Goal: Task Accomplishment & Management: Use online tool/utility

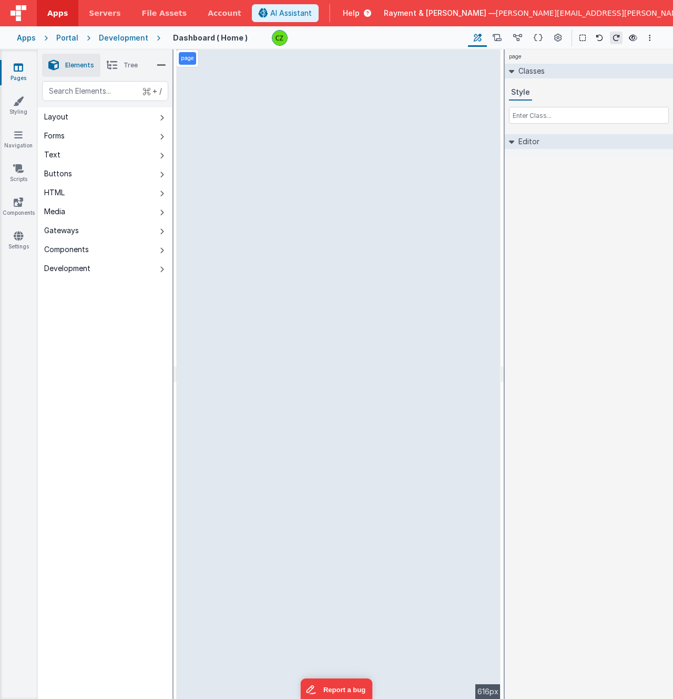
click at [126, 37] on div "Development" at bounding box center [123, 38] width 49 height 11
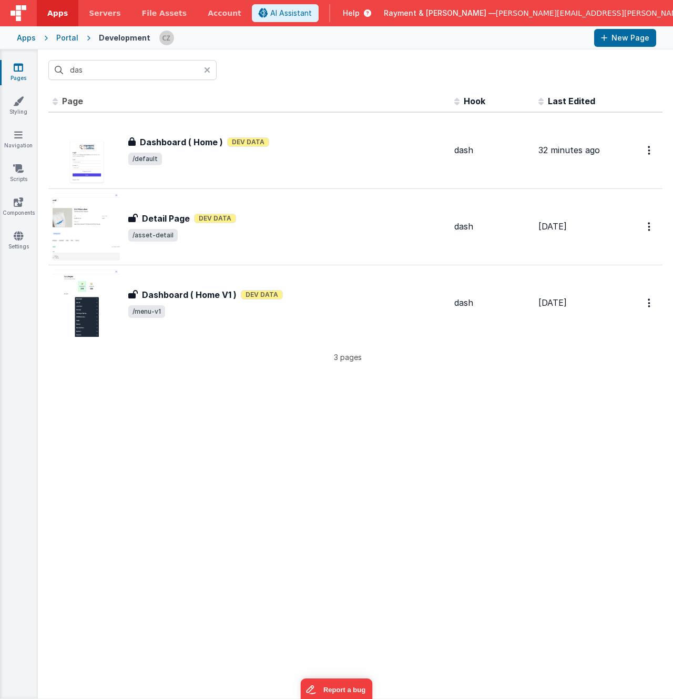
click at [56, 39] on div "Portal" at bounding box center [67, 38] width 22 height 11
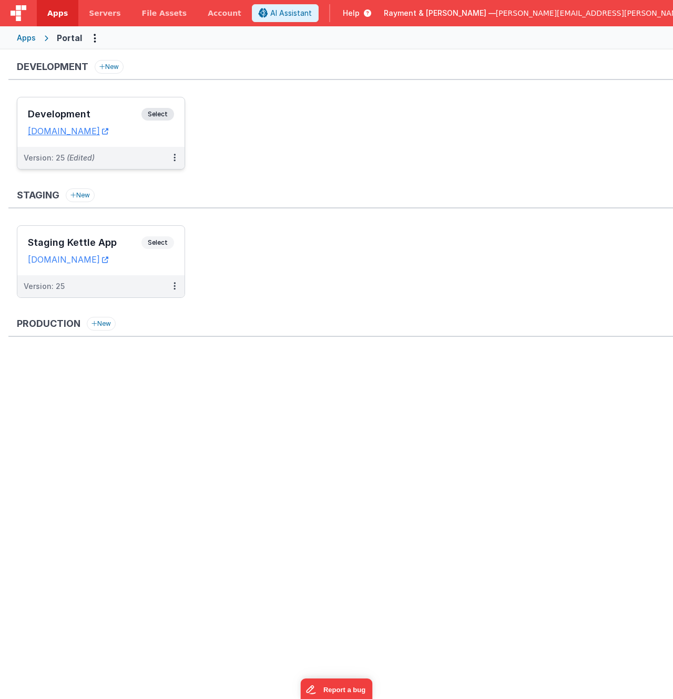
click at [128, 107] on div "Development Select URLs raymentcollinsdev.clientportal.cloud" at bounding box center [100, 121] width 167 height 49
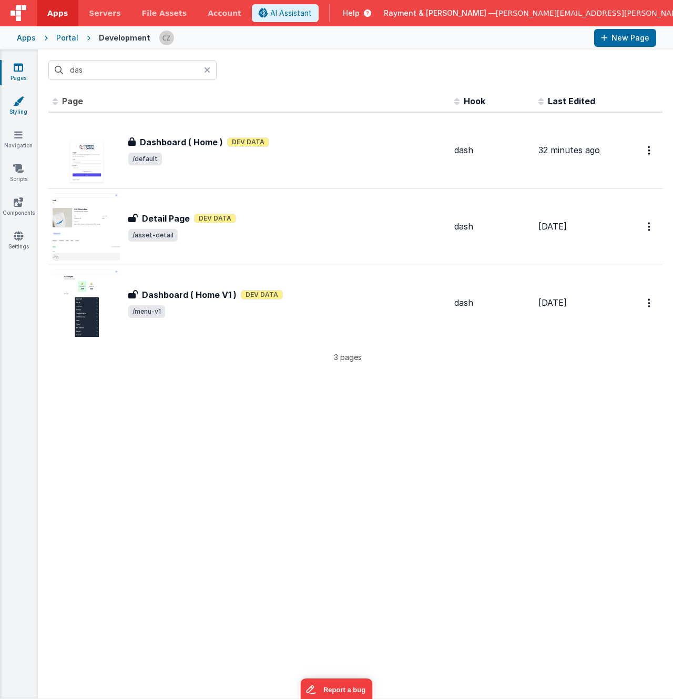
click at [18, 96] on icon at bounding box center [18, 101] width 11 height 11
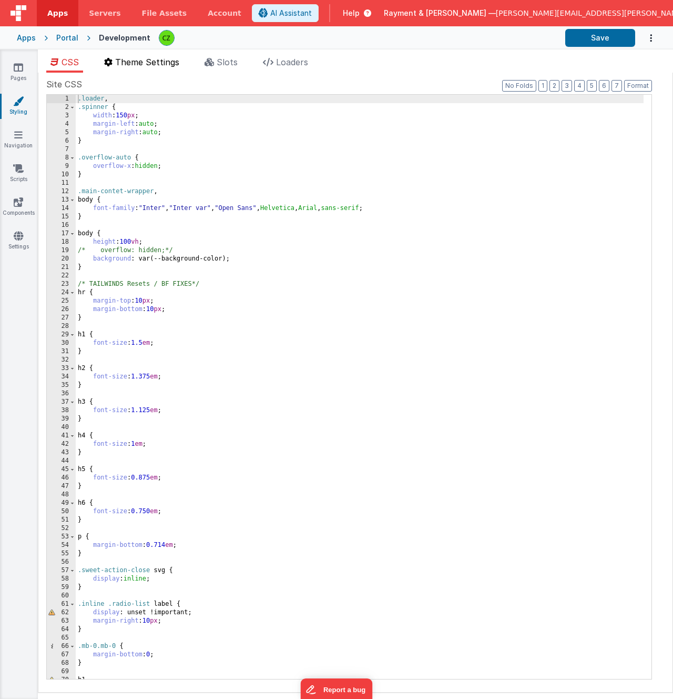
click at [127, 60] on span "Theme Settings" at bounding box center [147, 62] width 64 height 11
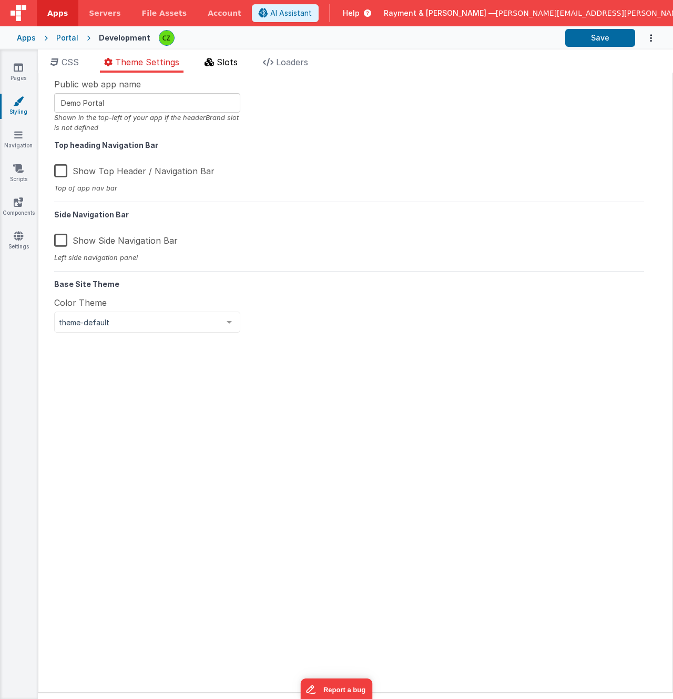
click at [212, 59] on icon at bounding box center [209, 62] width 9 height 8
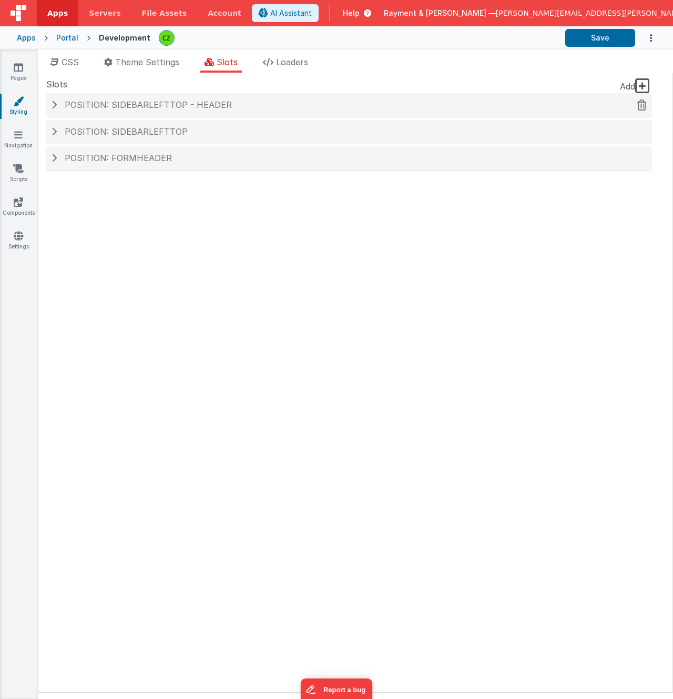
click at [58, 104] on h4 "Position: sidebarLeftTop - header" at bounding box center [349, 104] width 595 height 9
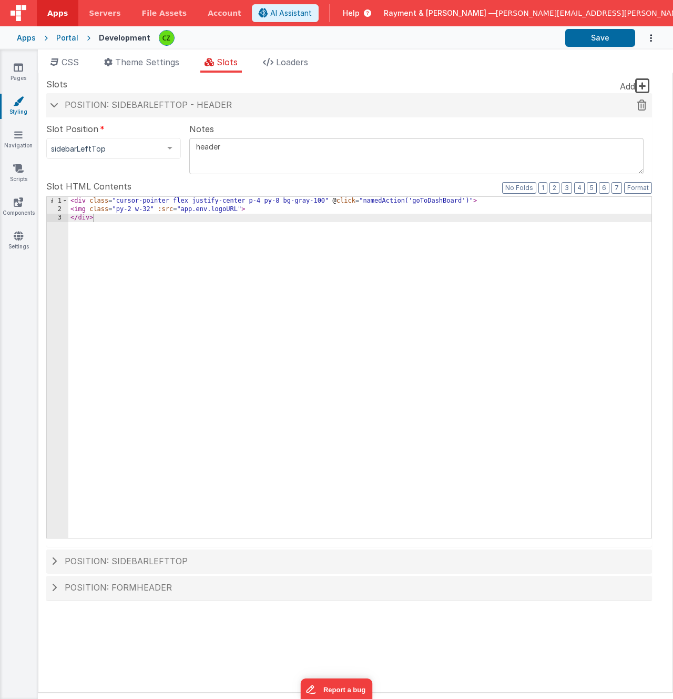
click at [58, 104] on span at bounding box center [54, 104] width 8 height 5
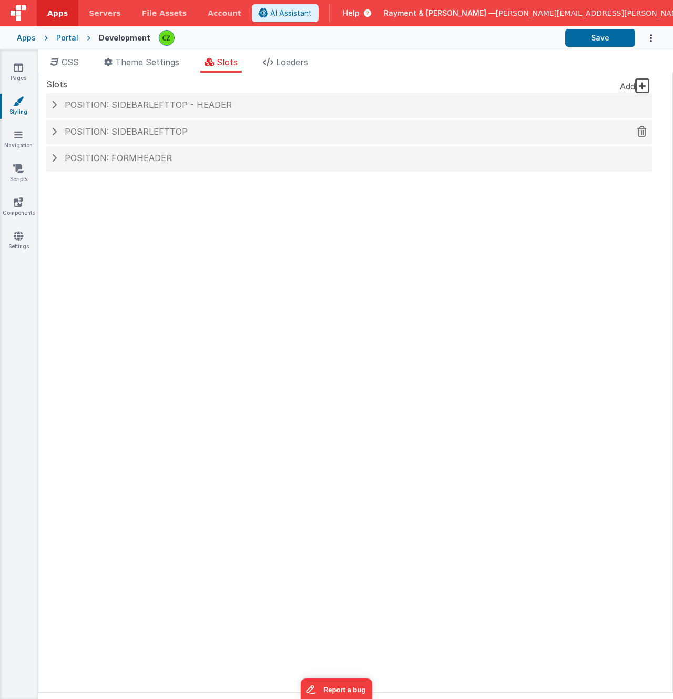
click at [57, 127] on h4 "Position: sidebarLeftTop" at bounding box center [349, 131] width 595 height 9
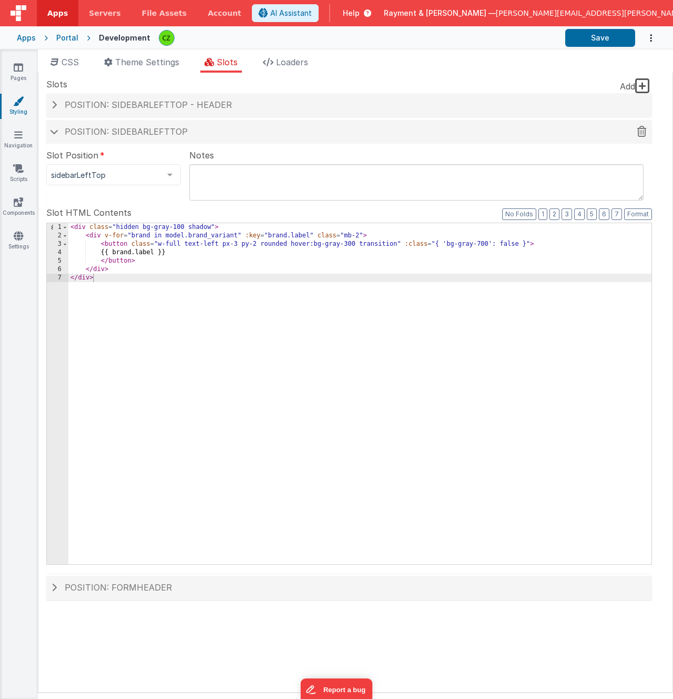
click at [57, 127] on h4 "Position: sidebarLeftTop" at bounding box center [349, 131] width 595 height 9
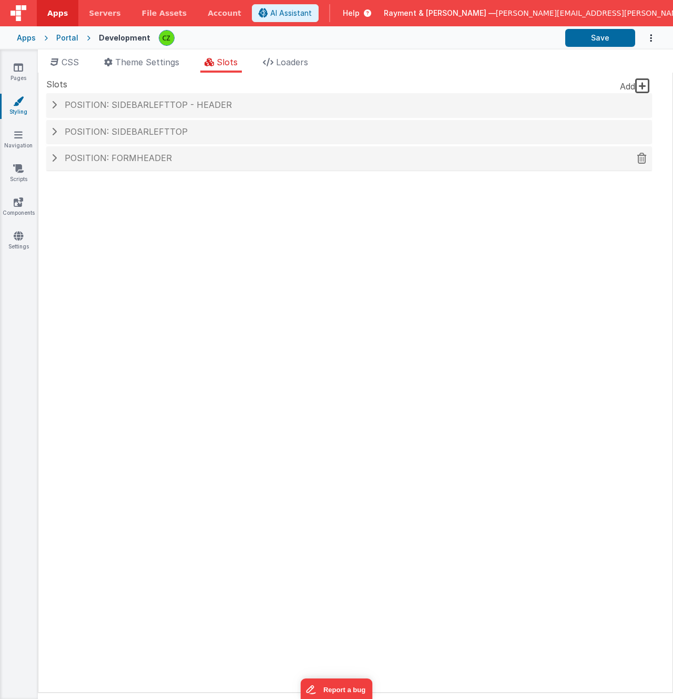
click at [56, 158] on h4 "Position: formHeader" at bounding box center [349, 158] width 595 height 9
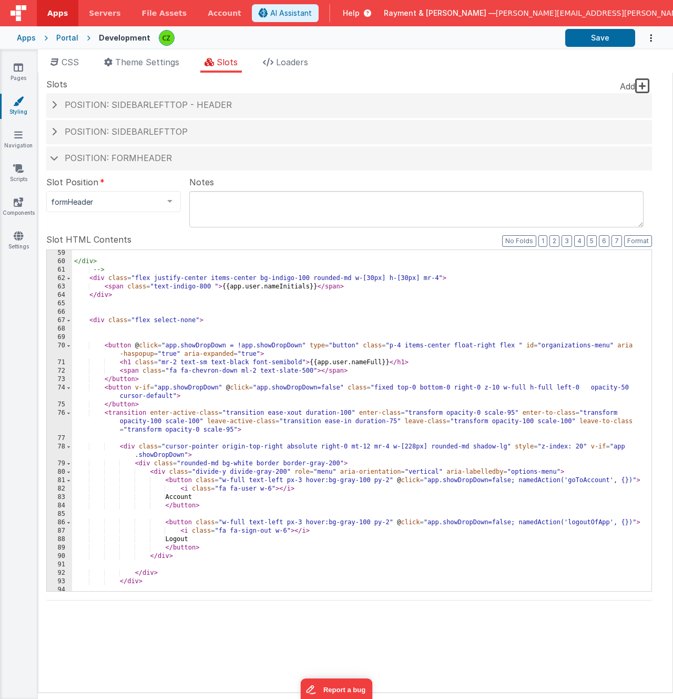
scroll to position [570, 0]
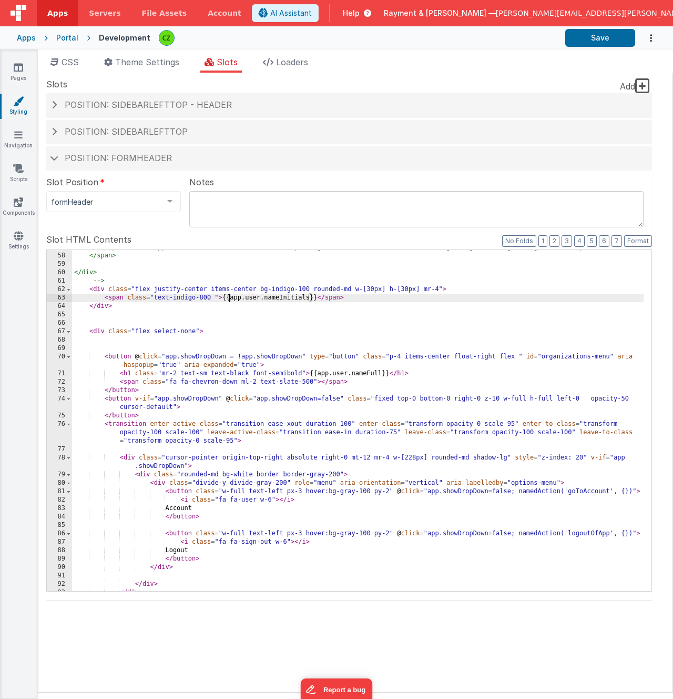
click at [230, 295] on div "<span v-if="!app.notifsChecked" class="absolute top-1 right-1 block h-2 w-2 rou…" at bounding box center [358, 422] width 572 height 358
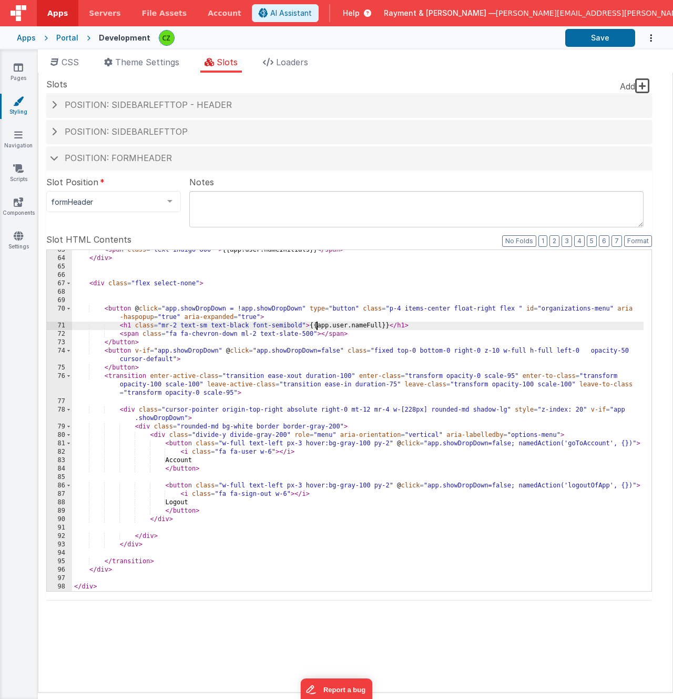
click at [317, 327] on div "< span class = "text-indigo-800 " > {{app.user.nameInitials}} </ span > </ div …" at bounding box center [358, 425] width 572 height 358
click at [289, 314] on div "< span class = "text-indigo-800 " > {{app.user.nameInitials}} </ span > </ div …" at bounding box center [358, 425] width 572 height 358
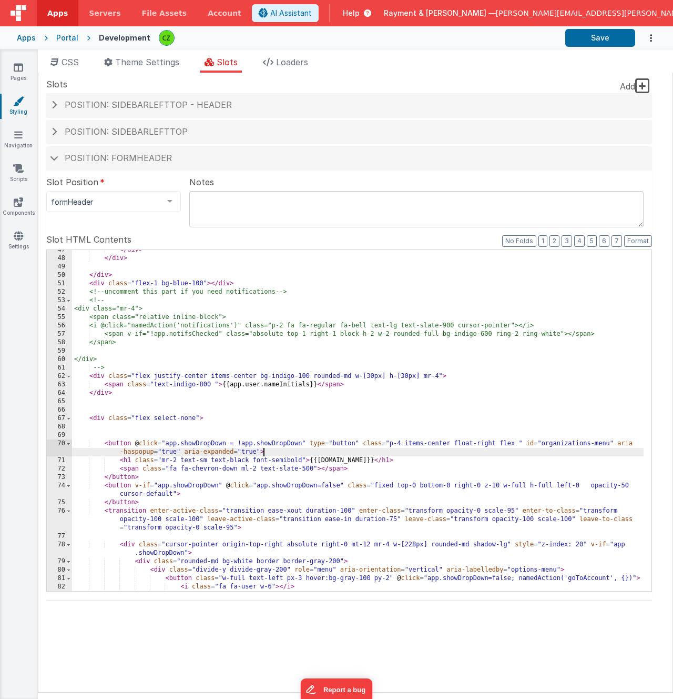
scroll to position [483, 0]
click at [277, 387] on div "</ div > </ div > </ div > < div class = "flex-1 bg-blue-100" > </ div > <!-- u…" at bounding box center [358, 425] width 572 height 358
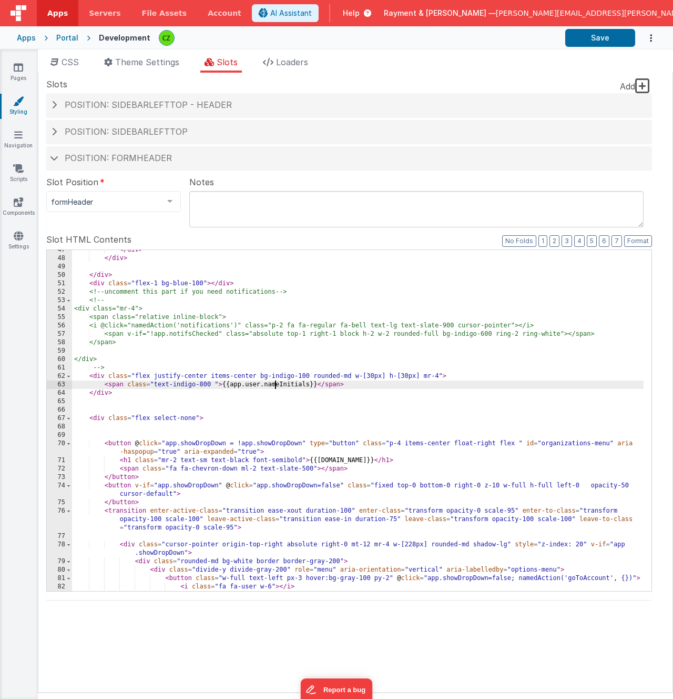
click at [277, 387] on div "</ div > </ div > </ div > < div class = "flex-1 bg-blue-100" > </ div > <!-- u…" at bounding box center [358, 425] width 572 height 358
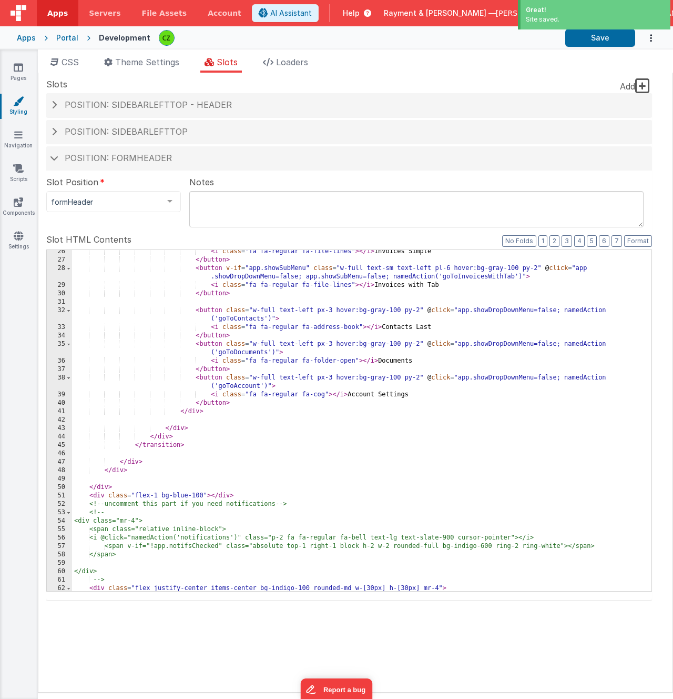
scroll to position [549, 0]
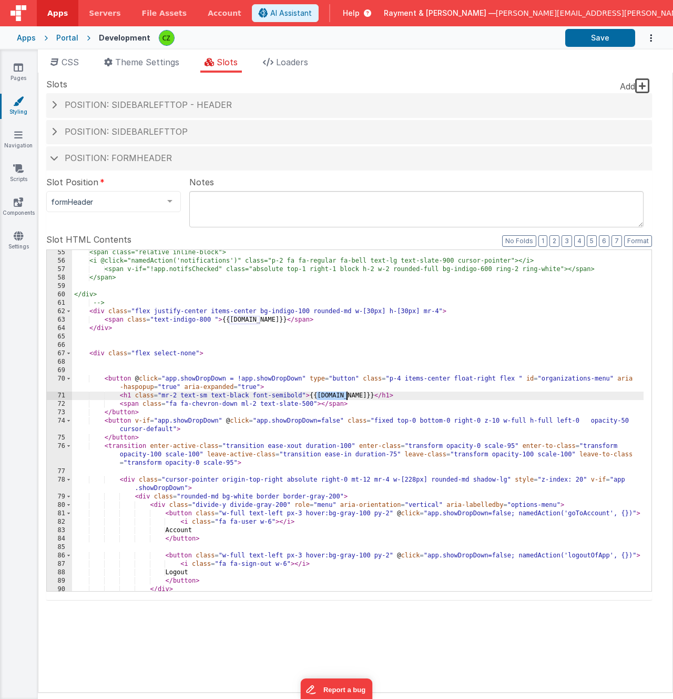
click at [279, 363] on div "<span class="relative inline-block"> <i @click="namedAction('notifications')" c…" at bounding box center [358, 427] width 572 height 358
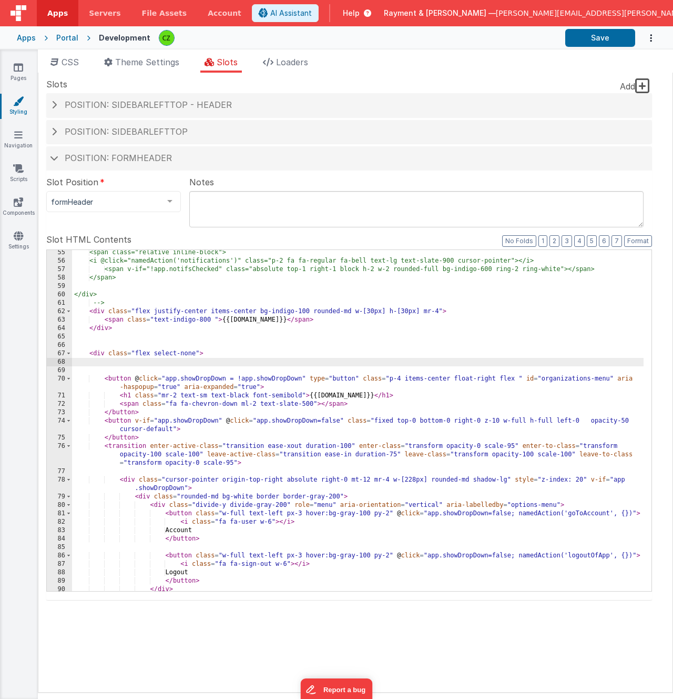
click at [266, 338] on div "<span class="relative inline-block"> <i @click="namedAction('notifications')" c…" at bounding box center [358, 427] width 572 height 358
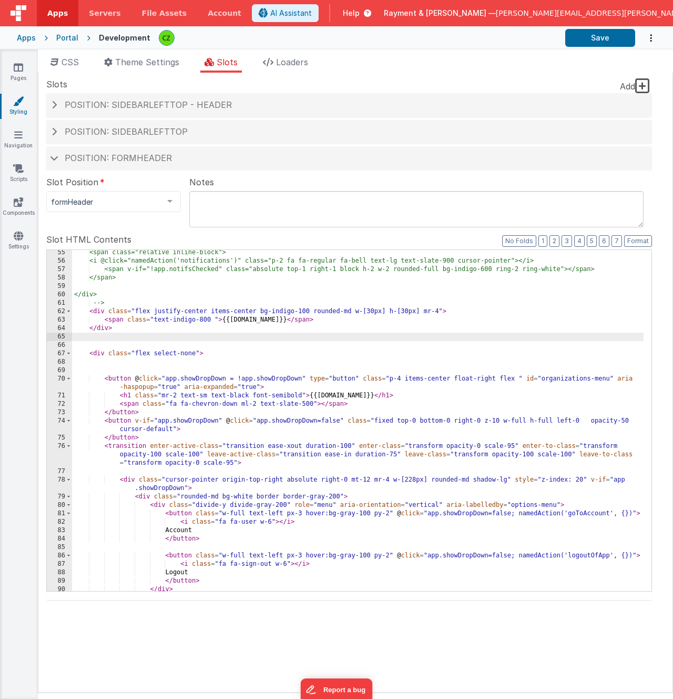
click at [244, 358] on div "<span class="relative inline-block"> <i @click="namedAction('notifications')" c…" at bounding box center [358, 427] width 572 height 358
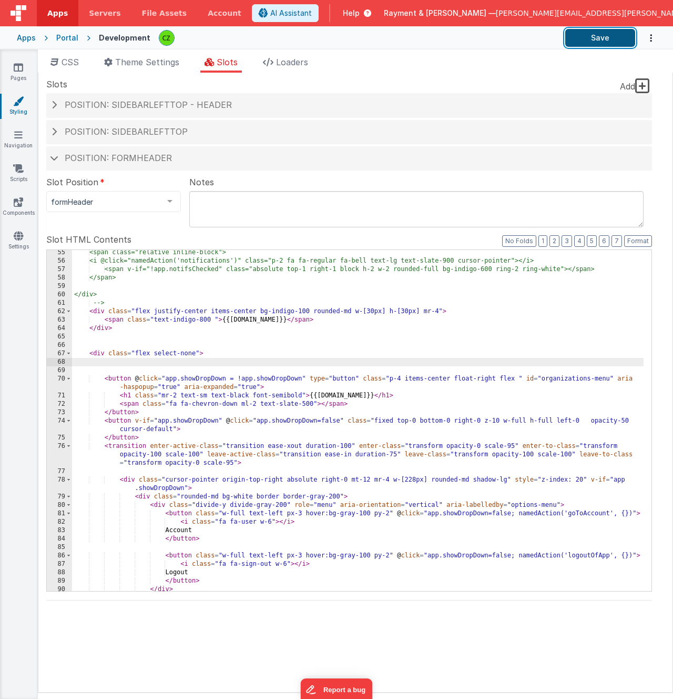
click at [578, 33] on button "Save" at bounding box center [601, 38] width 70 height 18
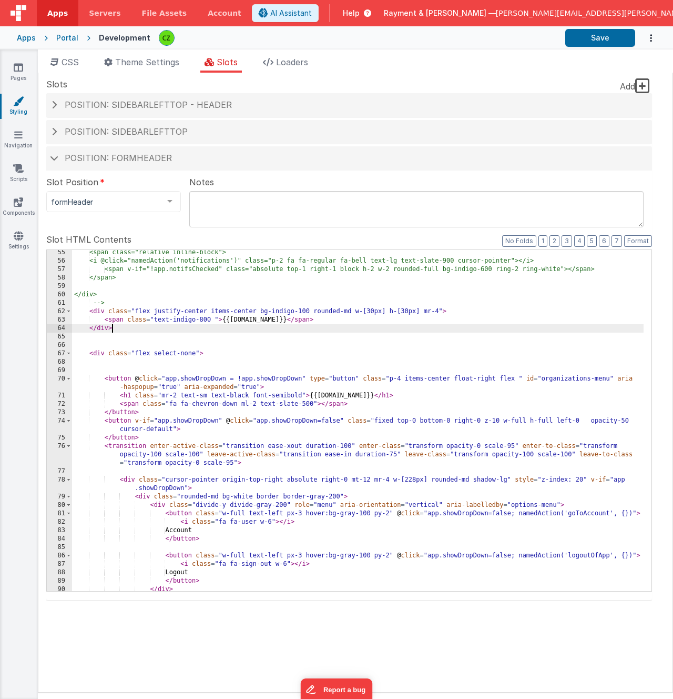
click at [295, 332] on div "<span class="relative inline-block"> <i @click="namedAction('notifications')" c…" at bounding box center [358, 427] width 572 height 358
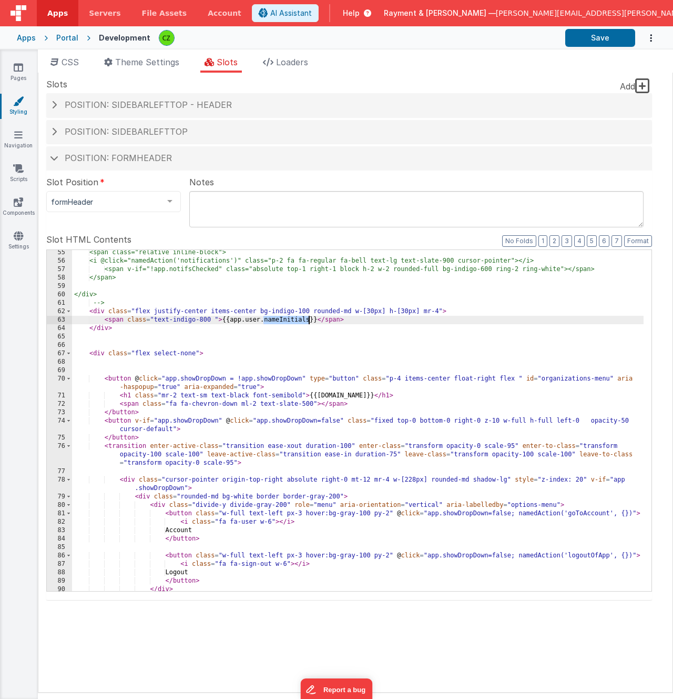
click at [289, 321] on div "<span class="relative inline-block"> <i @click="namedAction('notifications')" c…" at bounding box center [358, 427] width 572 height 358
click at [19, 233] on icon at bounding box center [18, 235] width 9 height 11
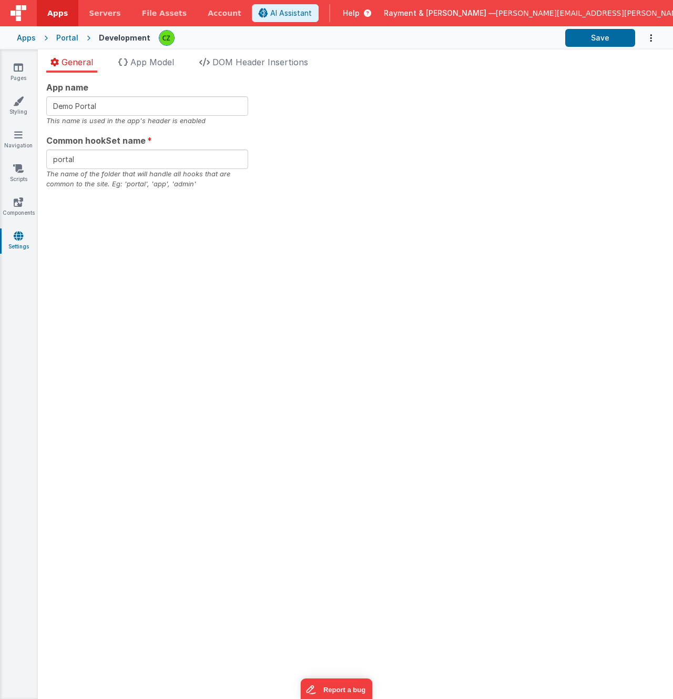
click at [196, 59] on ul "General App Model DOM Header Insertions" at bounding box center [355, 64] width 635 height 17
click at [164, 62] on span "App Model" at bounding box center [152, 62] width 44 height 11
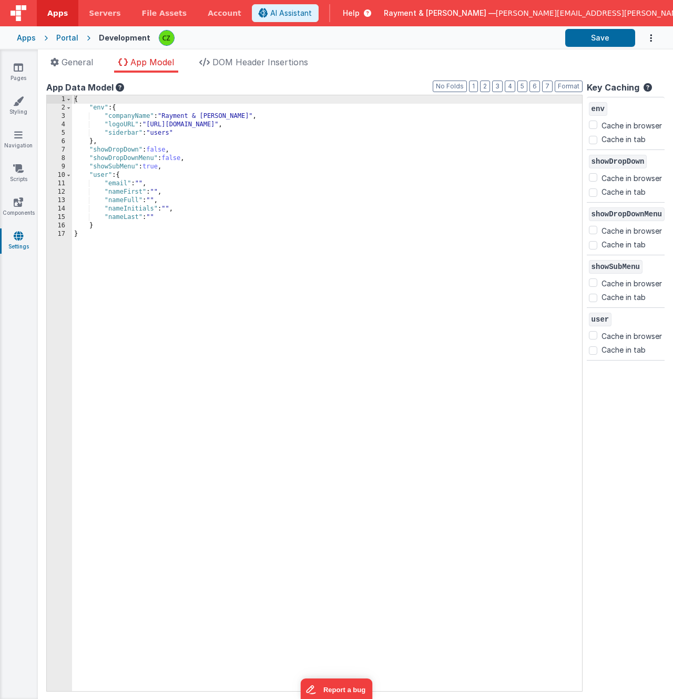
click at [158, 186] on div "{ "env" : { "companyName" : "Rayment & Collins" , "logoURL" : "https://www.raym…" at bounding box center [327, 401] width 510 height 612
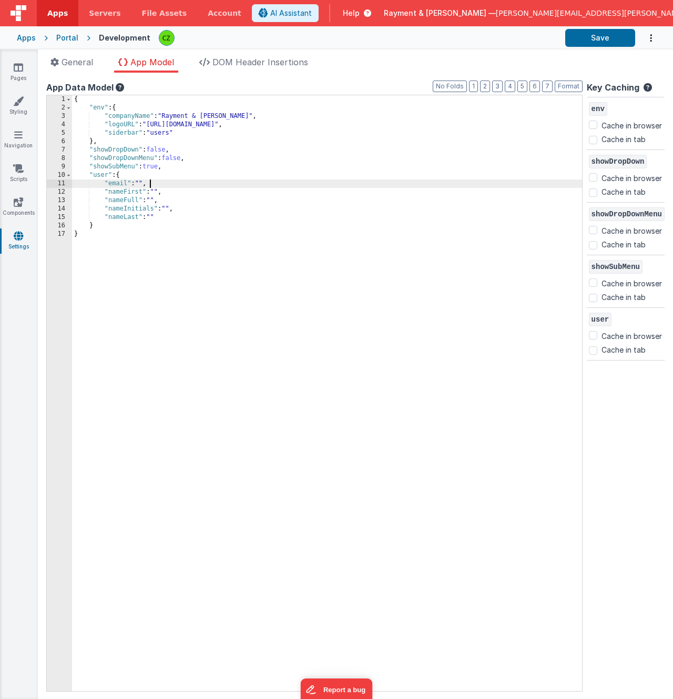
click at [161, 187] on div "{ "env" : { "companyName" : "Rayment & Collins" , "logoURL" : "https://www.raym…" at bounding box center [327, 401] width 510 height 612
click at [173, 193] on div "{ "env" : { "companyName" : "Rayment & Collins" , "logoURL" : "https://www.raym…" at bounding box center [327, 401] width 510 height 612
click at [164, 186] on div "{ "env" : { "companyName" : "Rayment & Collins" , "logoURL" : "https://www.raym…" at bounding box center [327, 401] width 510 height 612
click at [149, 179] on div "{ "env" : { "companyName" : "Rayment & Collins" , "logoURL" : "https://www.raym…" at bounding box center [327, 401] width 510 height 612
click at [147, 175] on div "{ "env" : { "companyName" : "Rayment & Collins" , "logoURL" : "https://www.raym…" at bounding box center [327, 401] width 510 height 612
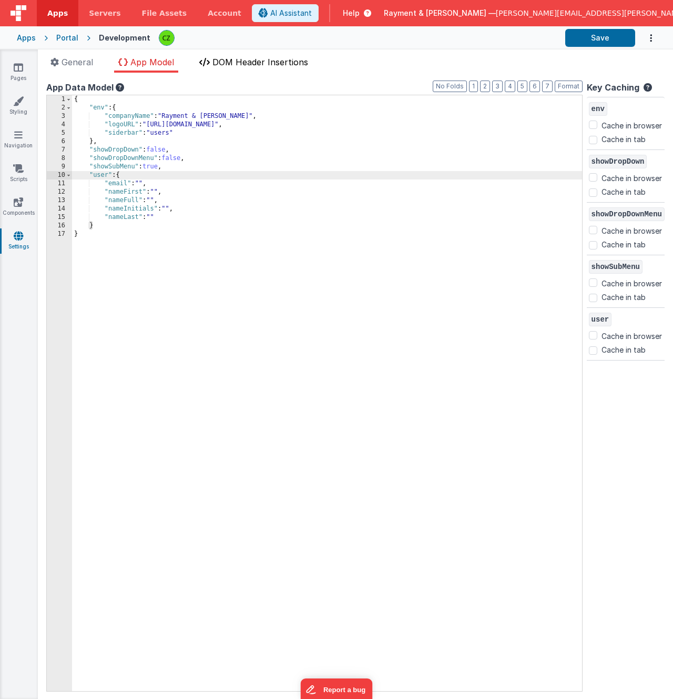
click at [242, 68] on li "DOM Header Insertions" at bounding box center [253, 64] width 117 height 17
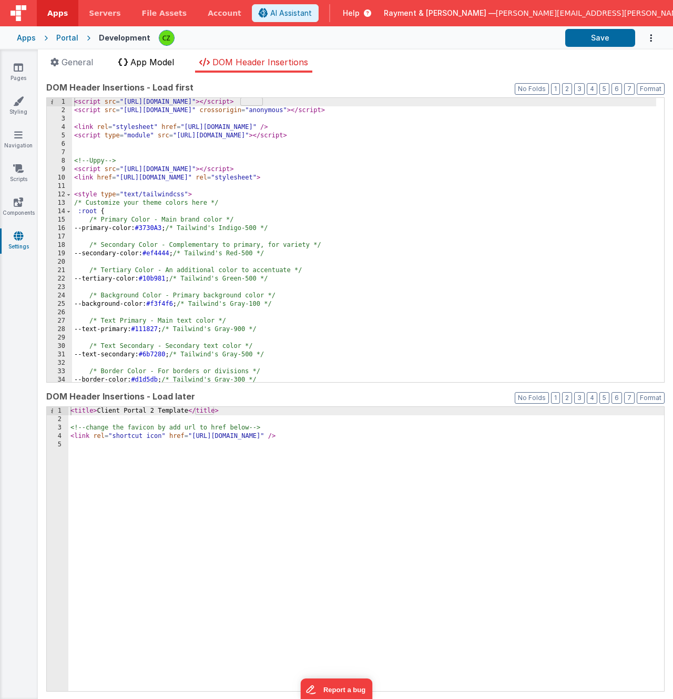
click at [150, 69] on li "App Model" at bounding box center [146, 64] width 64 height 17
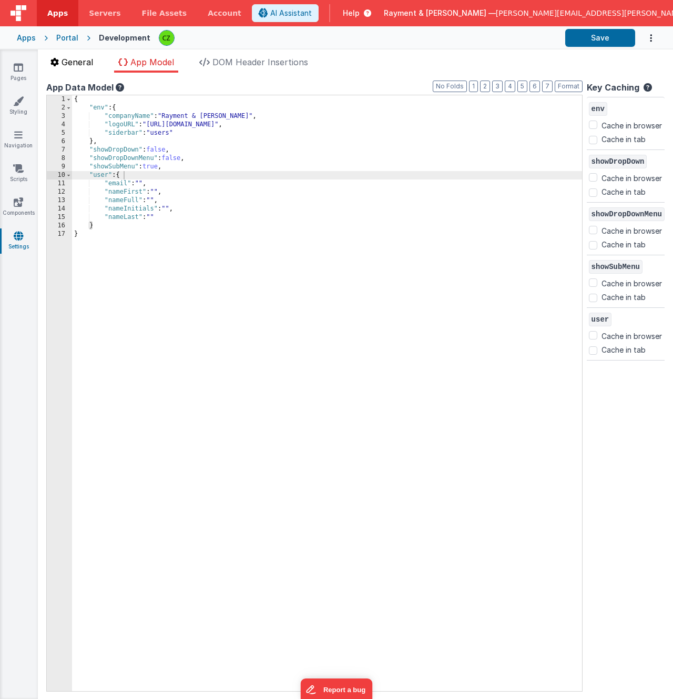
click at [82, 68] on li "General" at bounding box center [71, 64] width 51 height 17
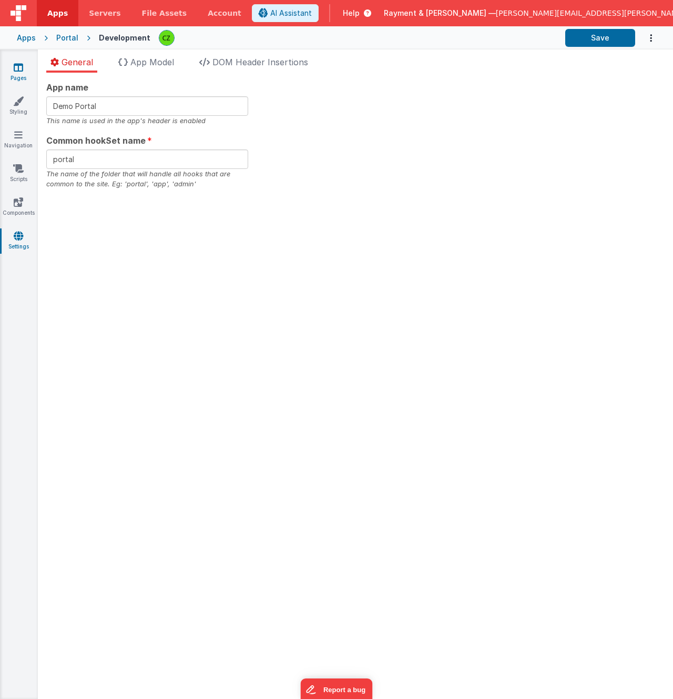
click at [11, 74] on link "Pages" at bounding box center [18, 72] width 38 height 21
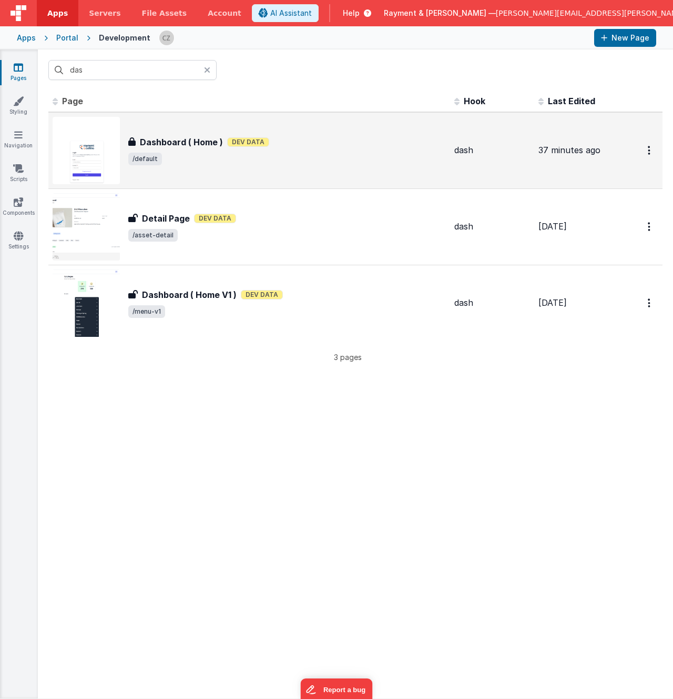
click at [244, 160] on span "/default" at bounding box center [287, 159] width 318 height 13
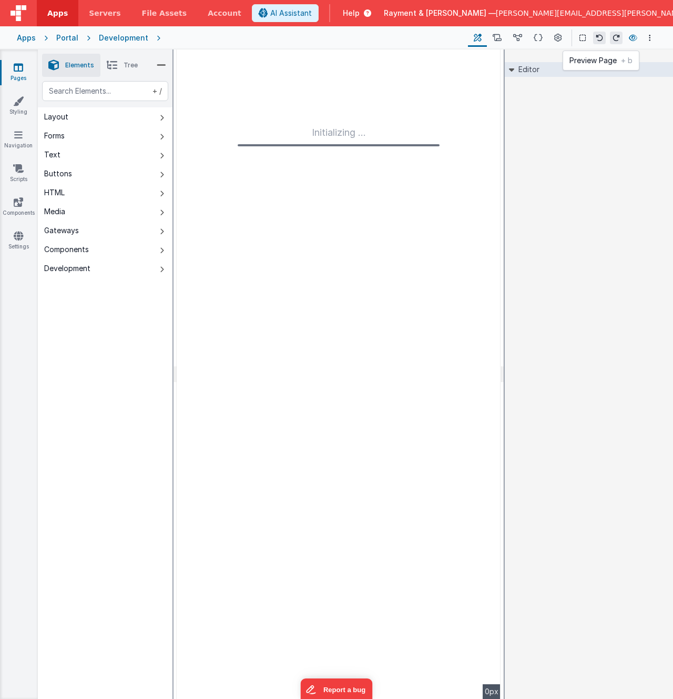
click at [638, 37] on button at bounding box center [633, 38] width 13 height 15
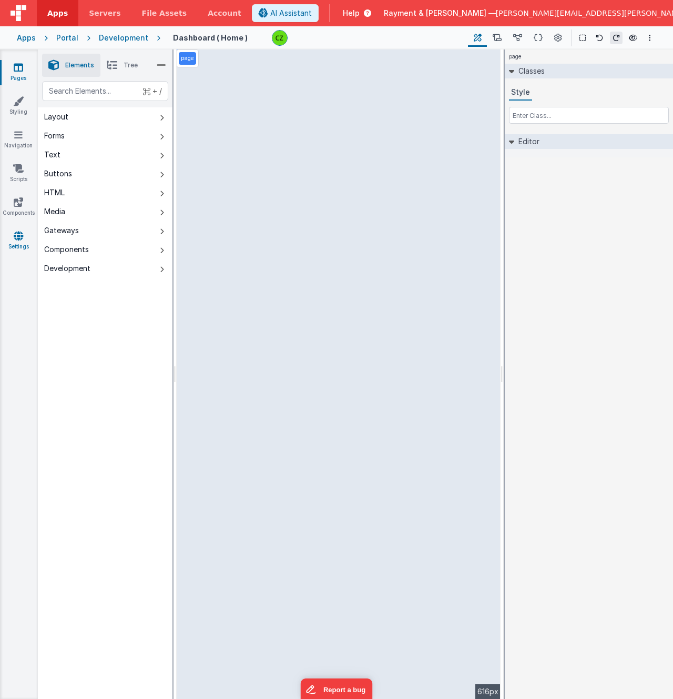
click at [12, 236] on link "Settings" at bounding box center [18, 240] width 38 height 21
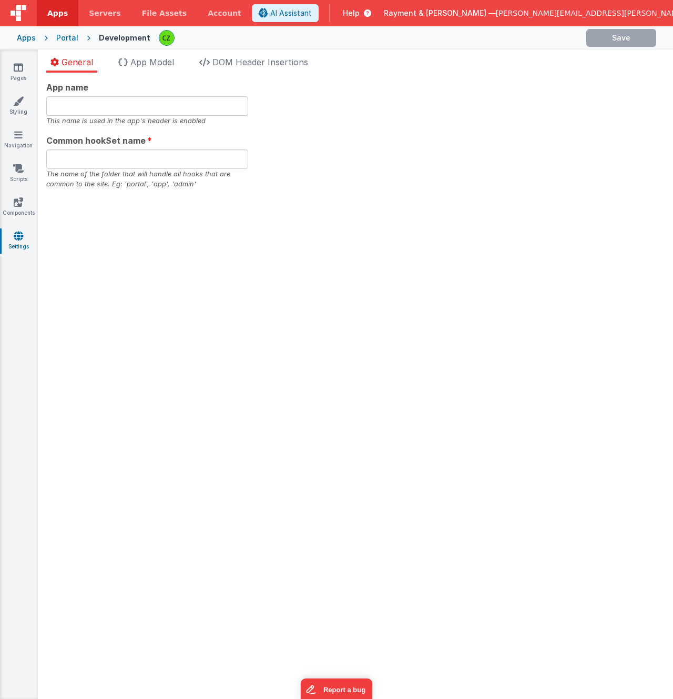
type input "Demo Portal"
type input "portal"
click at [143, 63] on span "App Model" at bounding box center [152, 62] width 44 height 11
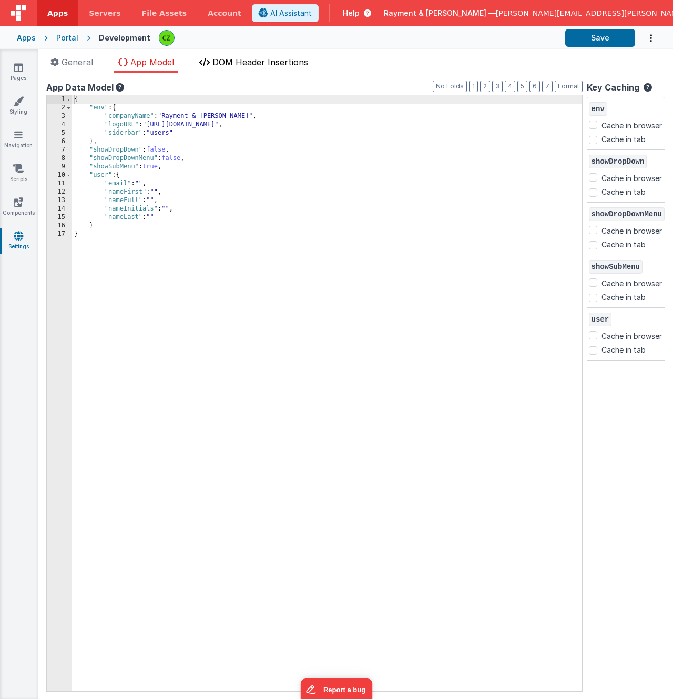
click at [239, 57] on span "DOM Header Insertions" at bounding box center [261, 62] width 96 height 11
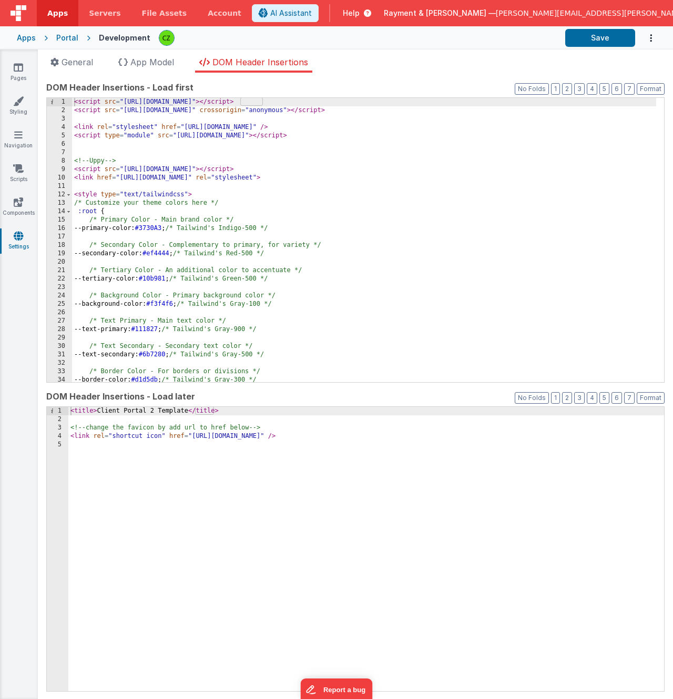
click at [181, 63] on ul "General App Model DOM Header Insertions" at bounding box center [355, 64] width 635 height 17
click at [160, 61] on span "App Model" at bounding box center [152, 62] width 44 height 11
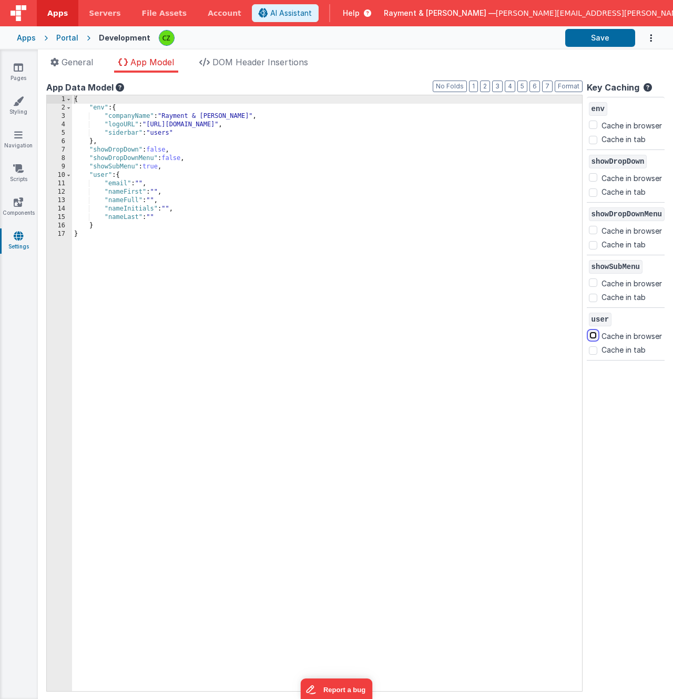
click at [589, 337] on input "Cache in browser" at bounding box center [593, 335] width 8 height 8
click at [589, 332] on input "Cache in browser" at bounding box center [593, 335] width 8 height 8
checkbox input "false"
click at [589, 348] on input "Cache in tab" at bounding box center [593, 350] width 8 height 8
checkbox input "true"
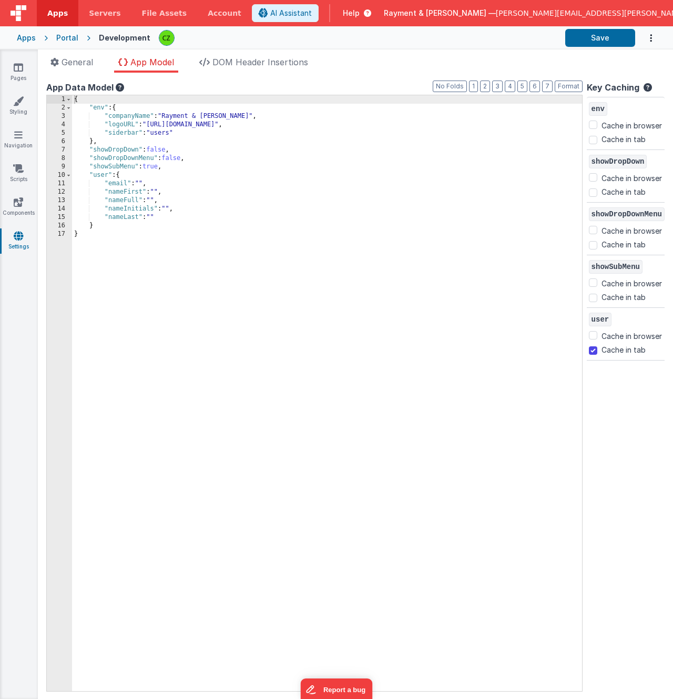
click at [594, 366] on div "env Cache in browser Cache in tab showDropDown Cache in browser Cache in tab sh…" at bounding box center [626, 351] width 78 height 508
click at [588, 39] on button "Save" at bounding box center [601, 38] width 70 height 18
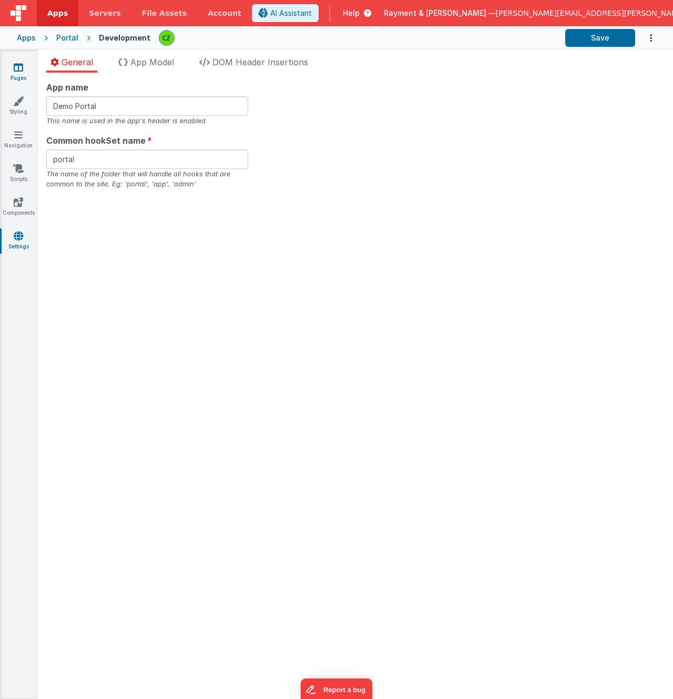
click at [24, 65] on link "Pages" at bounding box center [18, 72] width 38 height 21
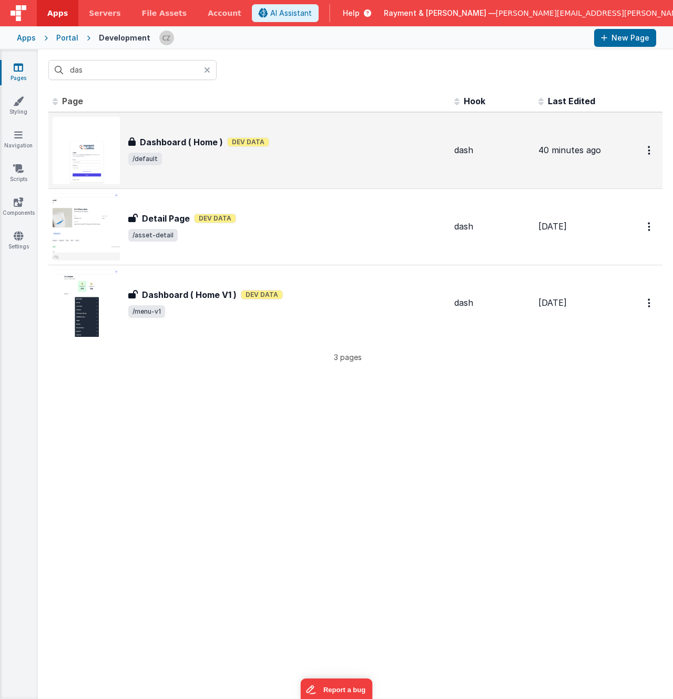
click at [212, 152] on div "Dashboard ( Home ) Dashboard ( Home ) Dev Data /default" at bounding box center [287, 150] width 318 height 29
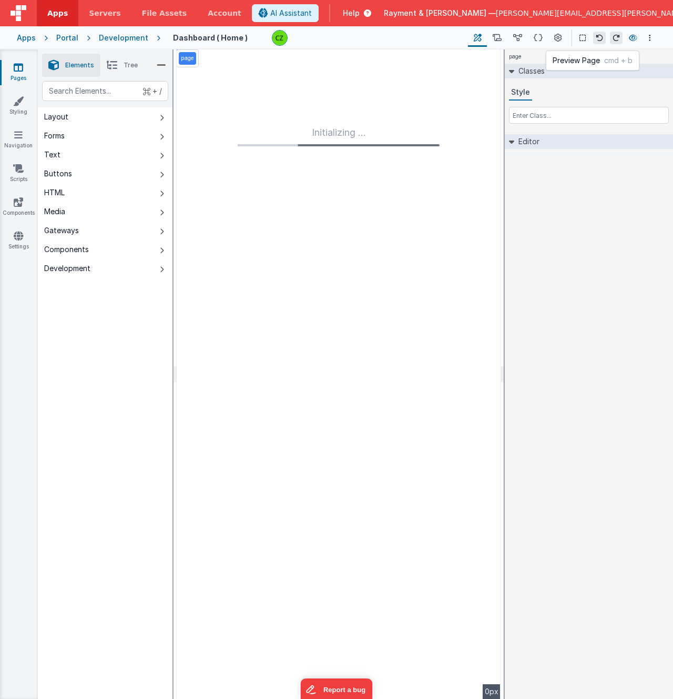
click at [634, 39] on icon at bounding box center [633, 37] width 8 height 7
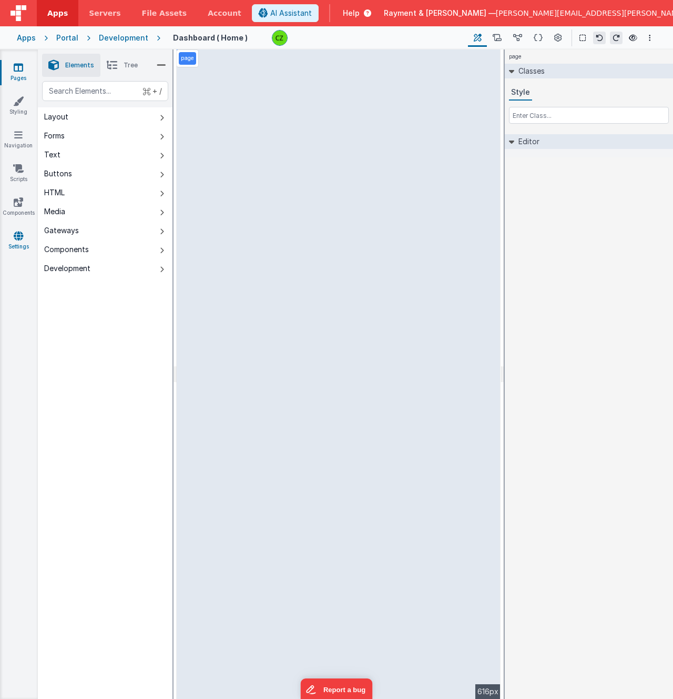
click at [17, 243] on link "Settings" at bounding box center [18, 240] width 38 height 21
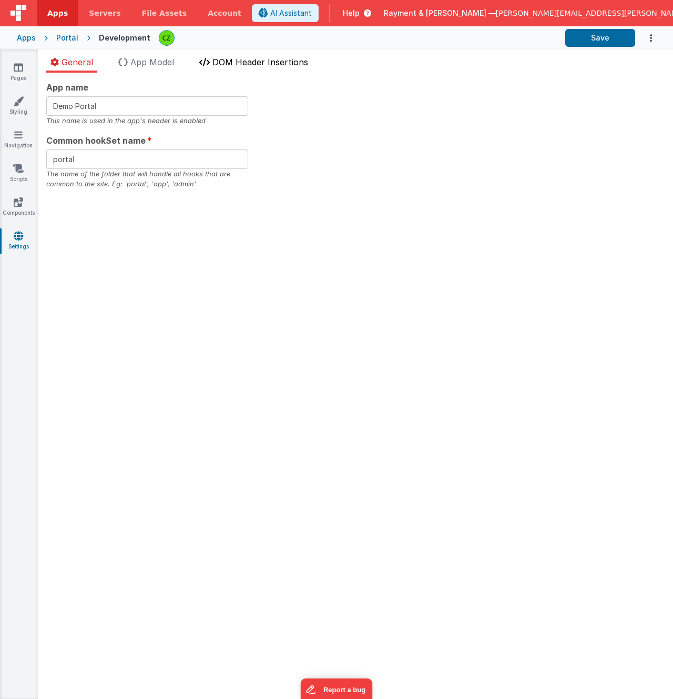
click at [242, 62] on span "DOM Header Insertions" at bounding box center [261, 62] width 96 height 11
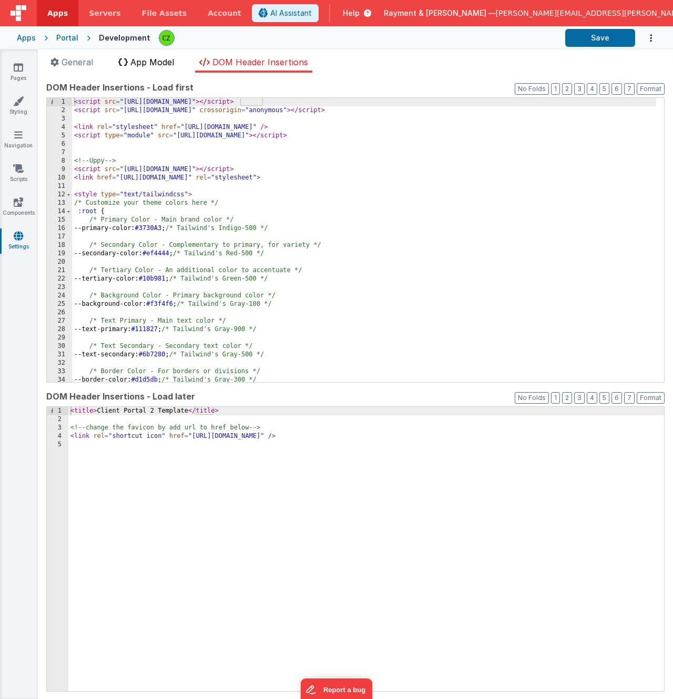
click at [154, 62] on span "App Model" at bounding box center [152, 62] width 44 height 11
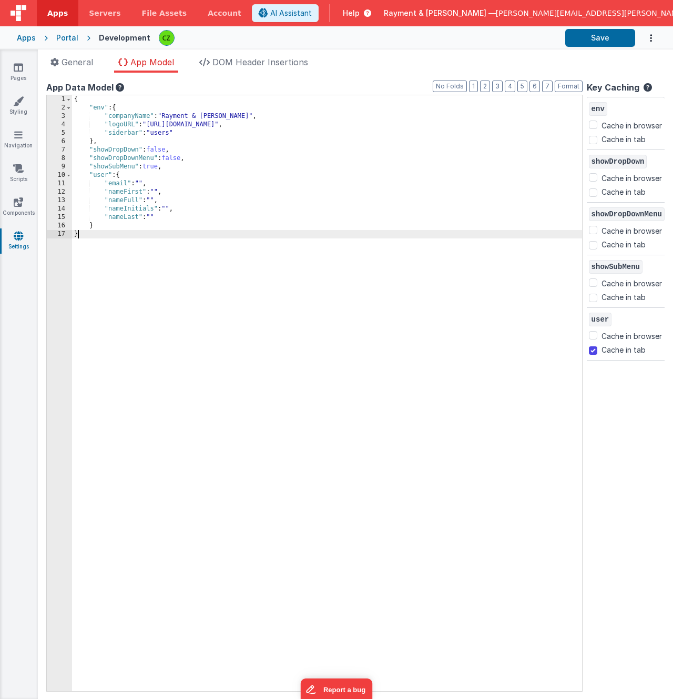
click at [370, 389] on div "{ "env" : { "companyName" : "Rayment & Collins" , "logoURL" : "https://www.raym…" at bounding box center [327, 401] width 510 height 612
click at [595, 37] on button "Save" at bounding box center [601, 38] width 70 height 18
click at [17, 63] on icon at bounding box center [18, 67] width 9 height 11
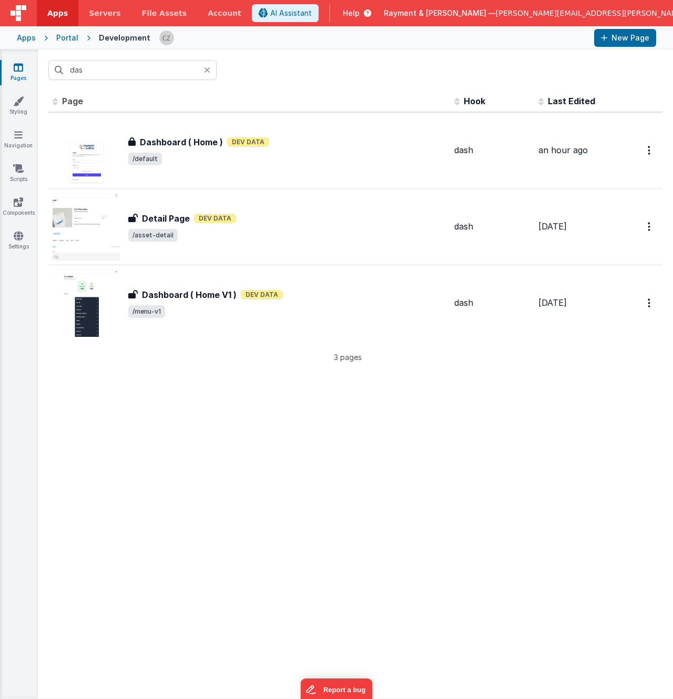
click at [208, 67] on icon at bounding box center [207, 70] width 6 height 8
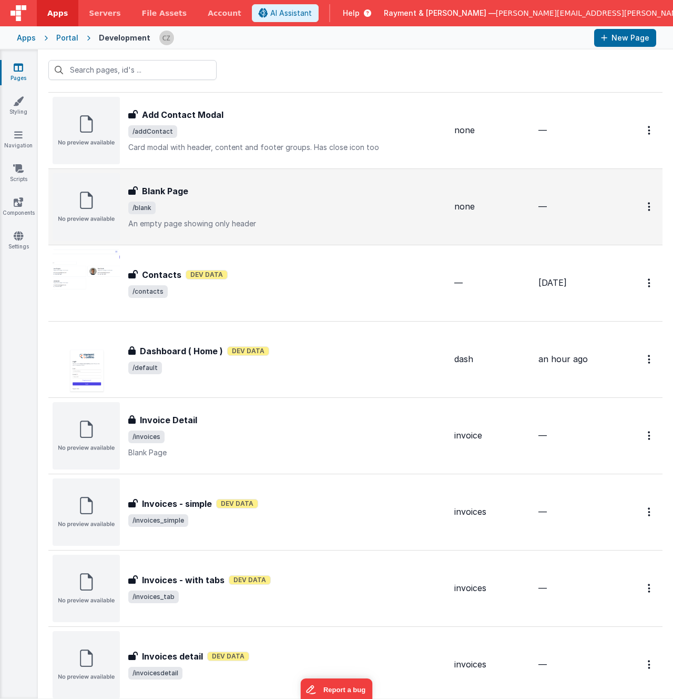
scroll to position [94, 0]
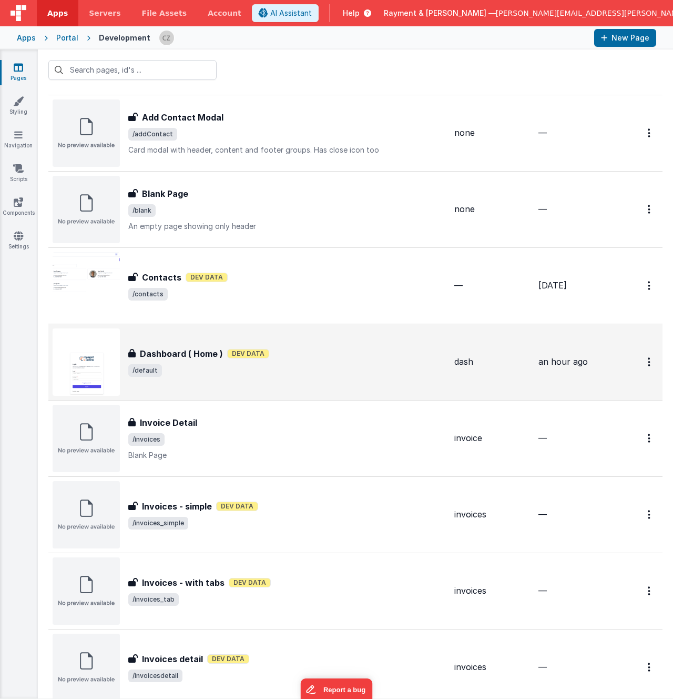
click at [303, 358] on div "Dashboard ( Home ) Dev Data" at bounding box center [287, 353] width 318 height 13
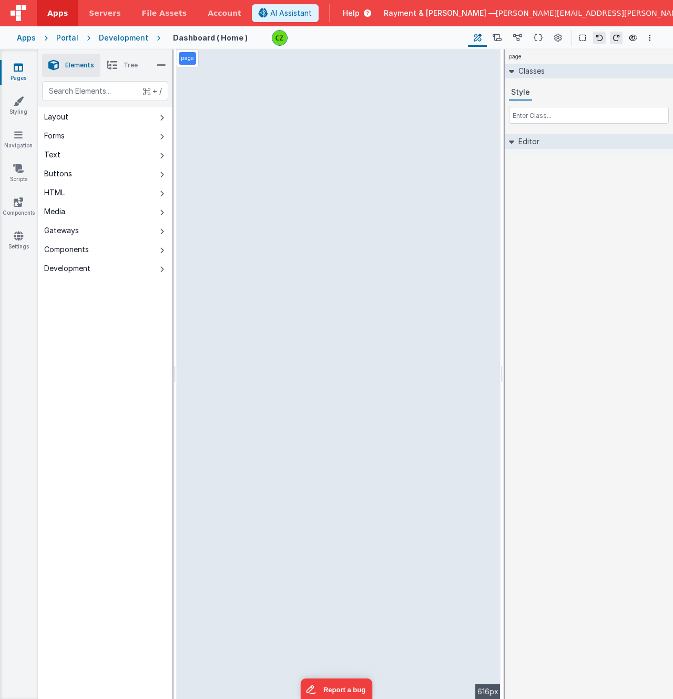
click at [17, 69] on icon at bounding box center [18, 67] width 9 height 11
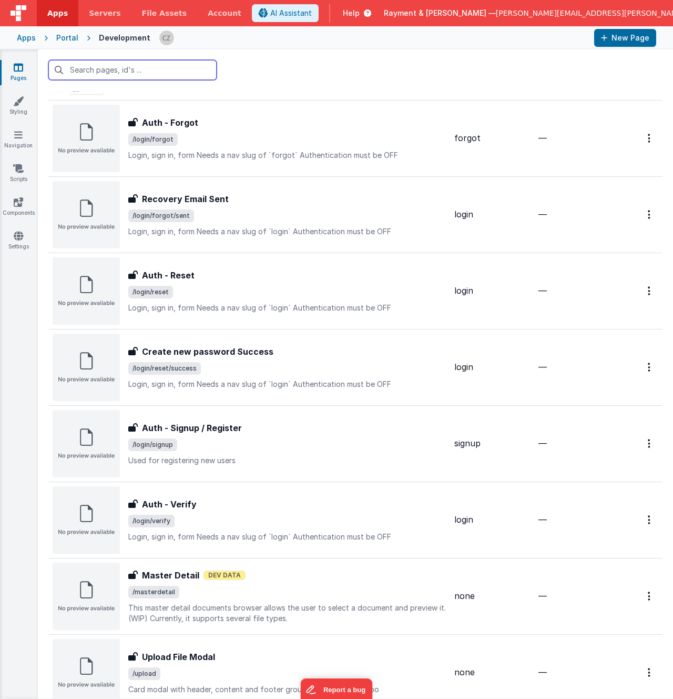
scroll to position [783, 0]
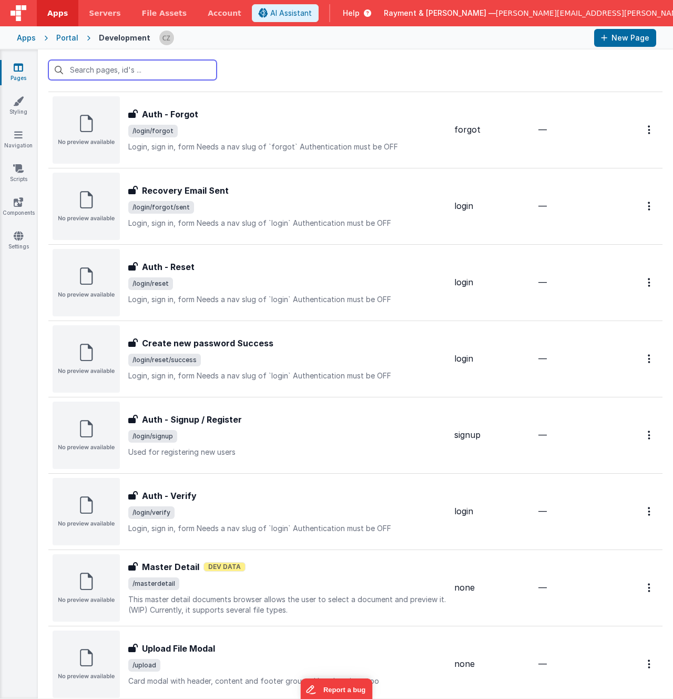
click at [133, 66] on input "text" at bounding box center [132, 70] width 168 height 20
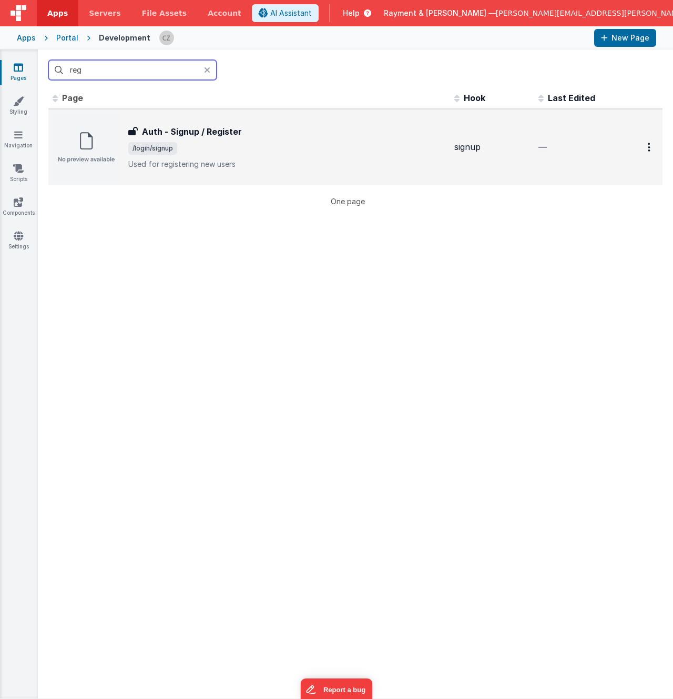
scroll to position [0, 0]
type input "reg"
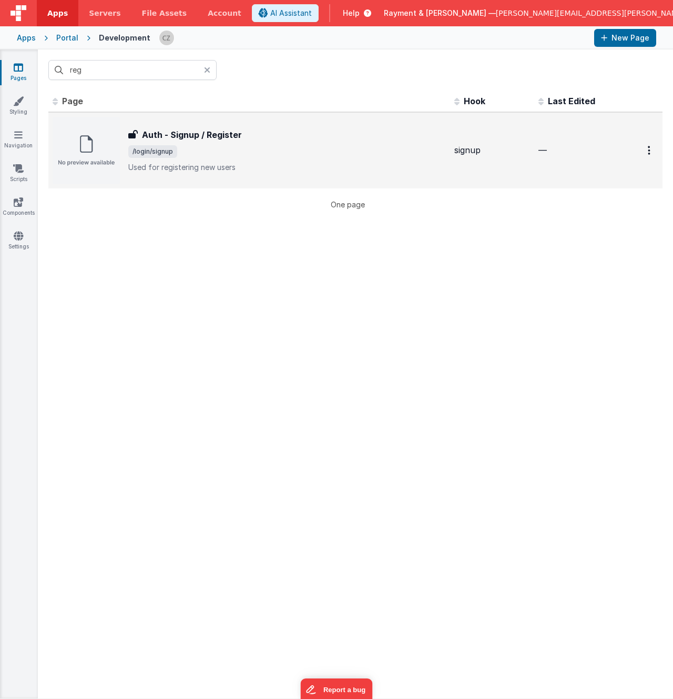
click at [255, 139] on div "Auth - Signup / Register" at bounding box center [287, 134] width 318 height 13
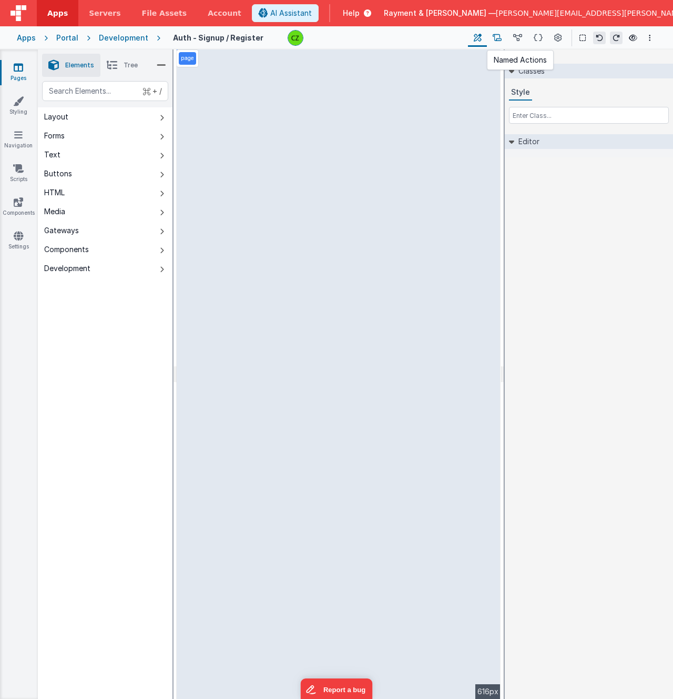
click at [498, 36] on icon at bounding box center [497, 38] width 9 height 11
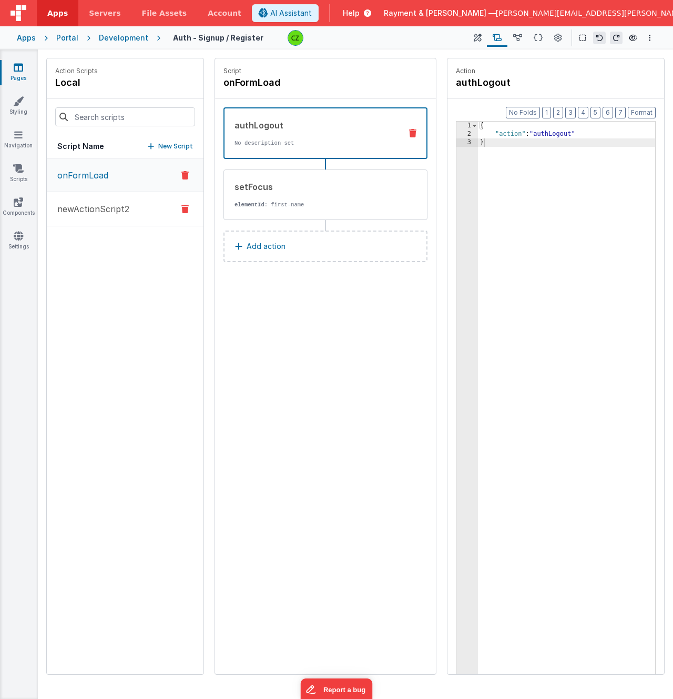
click at [95, 204] on p "newActionScript2" at bounding box center [90, 209] width 78 height 13
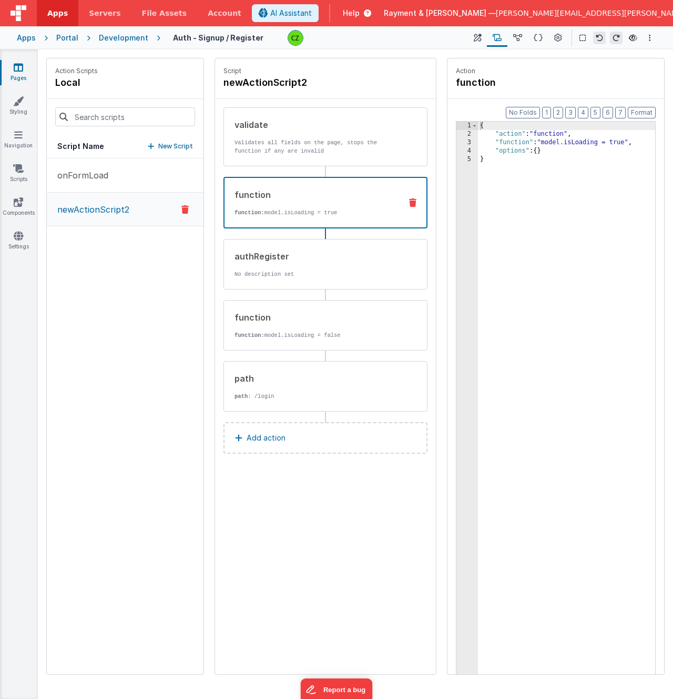
click at [308, 201] on div "function function: model.isLoading = true" at bounding box center [309, 202] width 168 height 28
click at [299, 263] on div "authRegister No description set" at bounding box center [308, 264] width 169 height 28
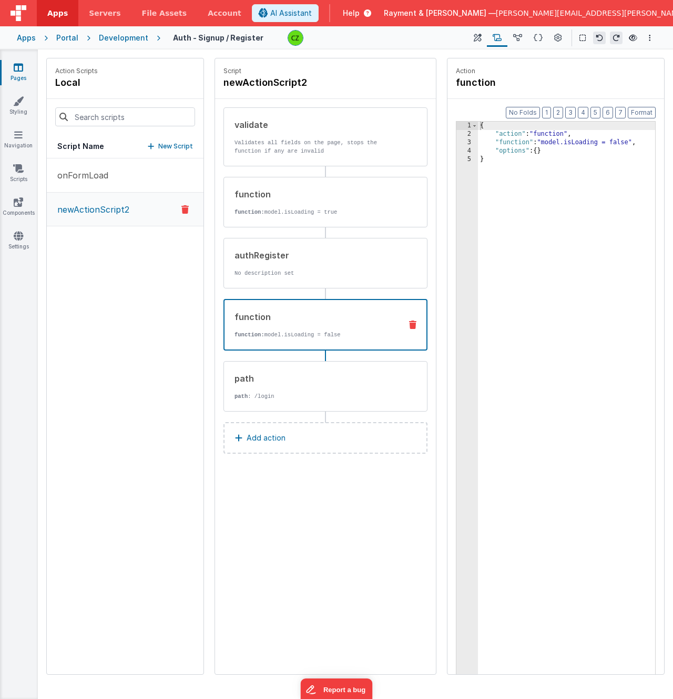
click at [301, 322] on div "function" at bounding box center [314, 316] width 158 height 13
click at [294, 274] on p "No description set" at bounding box center [314, 273] width 159 height 8
click at [295, 309] on div "function function: model.isLoading = false" at bounding box center [326, 325] width 204 height 52
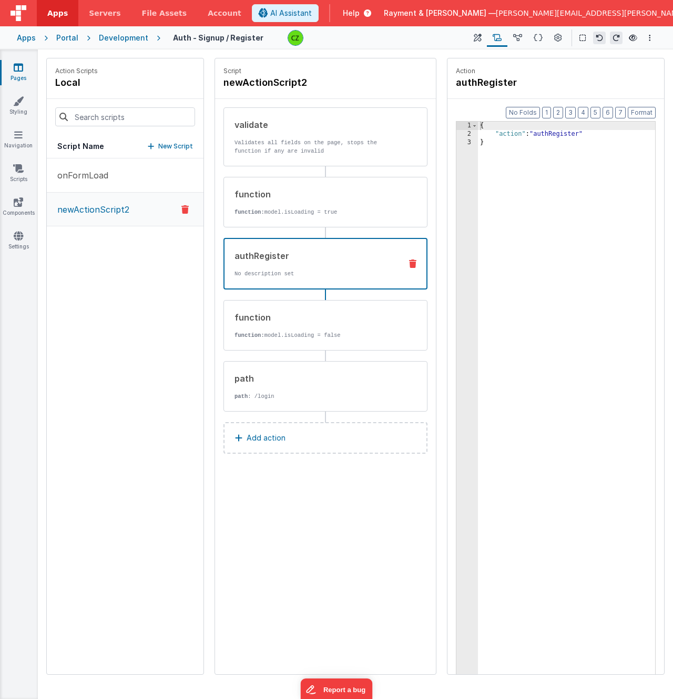
click at [294, 255] on div "authRegister" at bounding box center [314, 255] width 158 height 13
click at [281, 326] on div "function function: model.isLoading = false" at bounding box center [308, 325] width 169 height 28
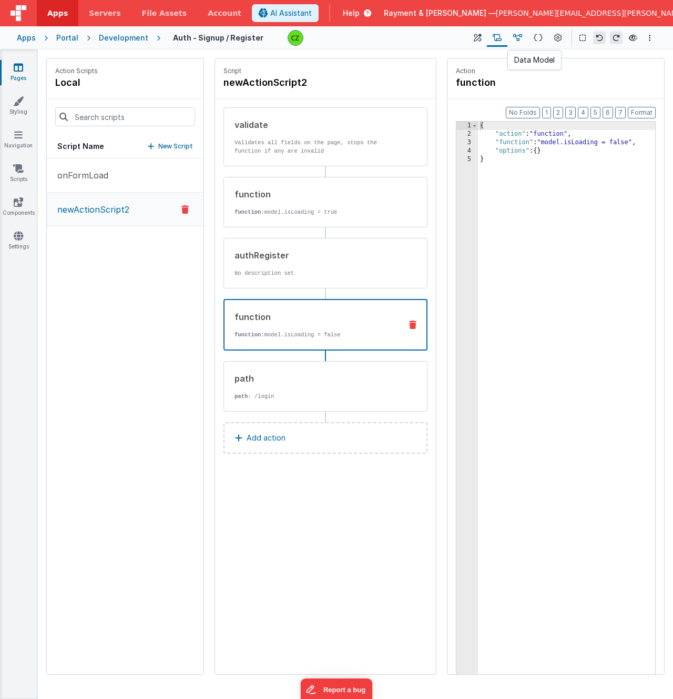
click at [515, 41] on icon at bounding box center [517, 38] width 9 height 11
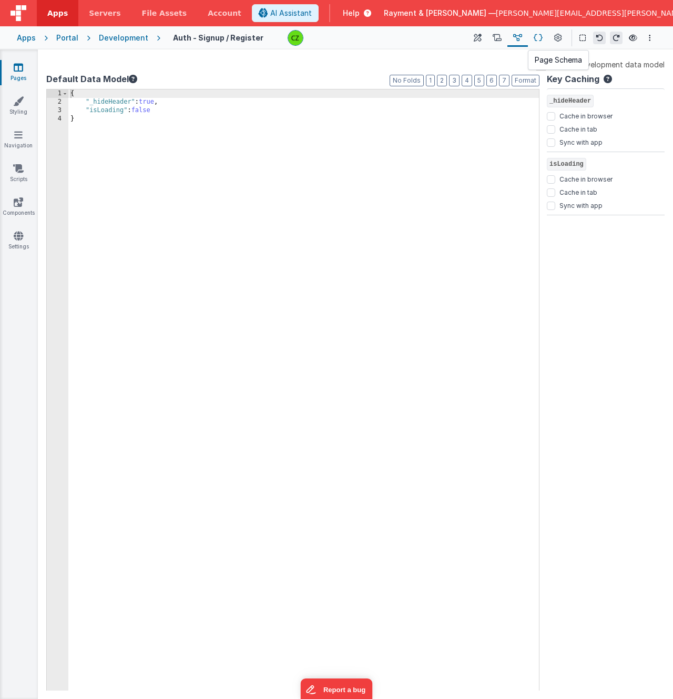
click at [530, 41] on button at bounding box center [538, 38] width 21 height 18
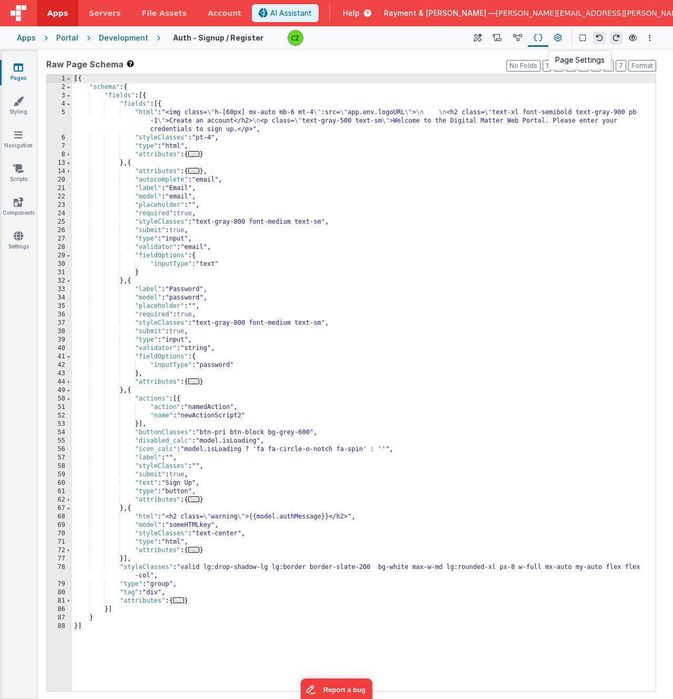
click at [557, 39] on icon at bounding box center [558, 38] width 8 height 11
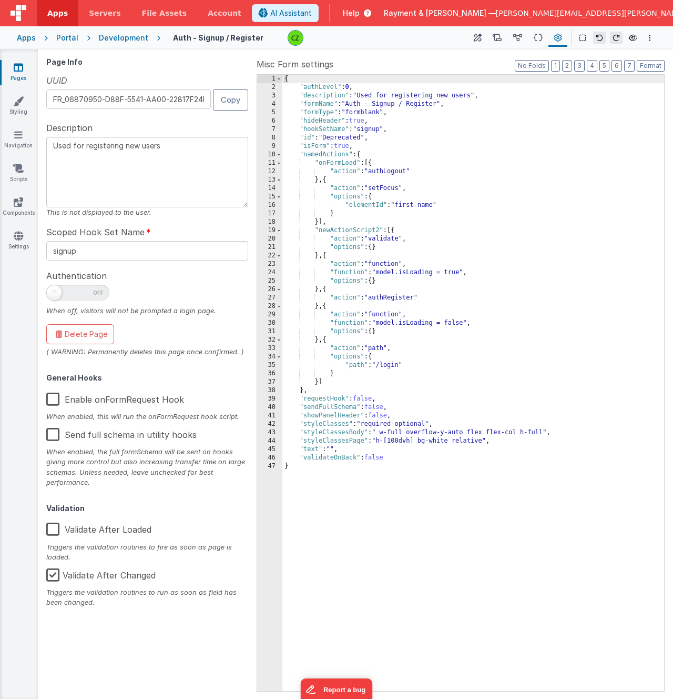
click at [414, 246] on div "{ "authLevel" : 0 , "description" : "Used for registering new users" , "formNam…" at bounding box center [473, 391] width 382 height 633
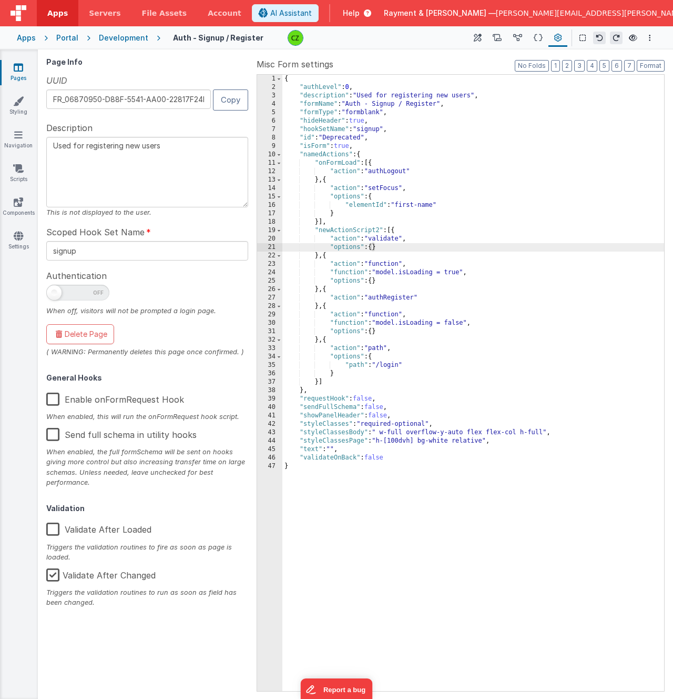
click at [357, 255] on div "{ "authLevel" : 0 , "description" : "Used for registering new users" , "formNam…" at bounding box center [473, 391] width 382 height 633
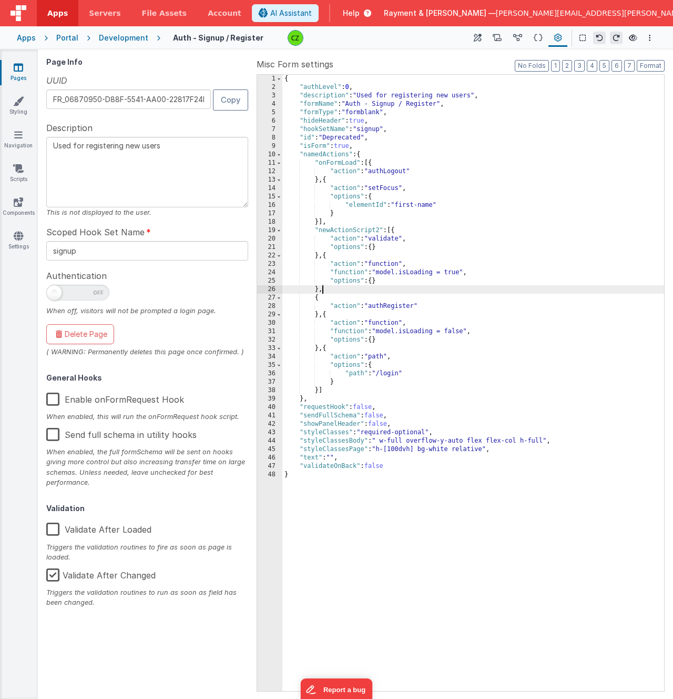
paste textarea
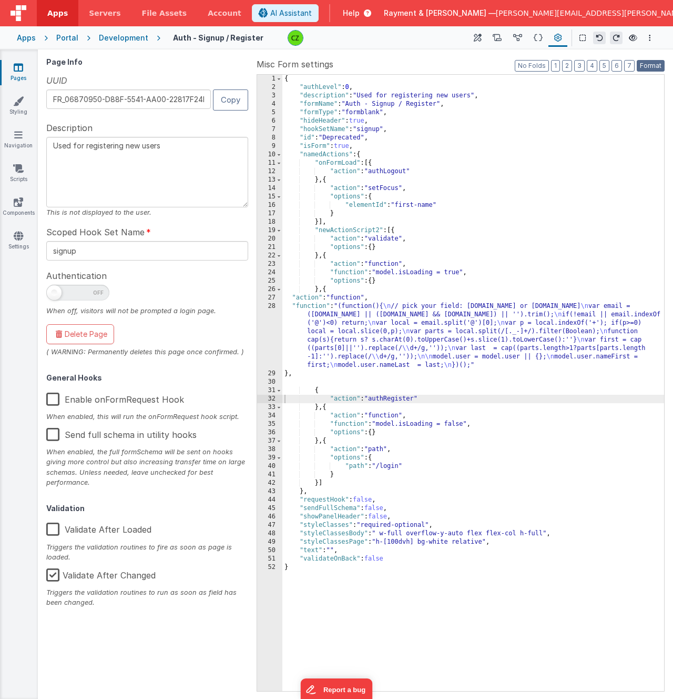
click at [654, 66] on button "Format" at bounding box center [651, 66] width 28 height 12
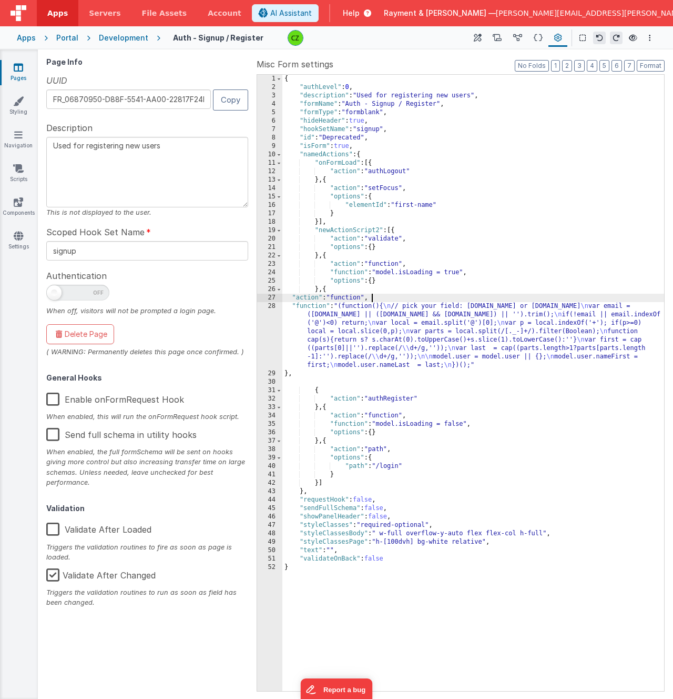
click at [419, 299] on div "{ "authLevel" : 0 , "description" : "Used for registering new users" , "formNam…" at bounding box center [473, 391] width 382 height 633
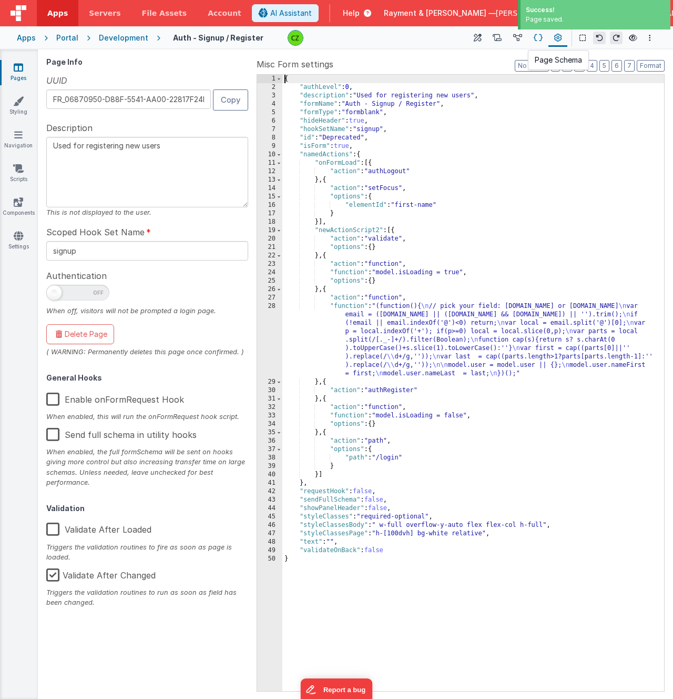
click at [536, 35] on icon at bounding box center [538, 38] width 9 height 11
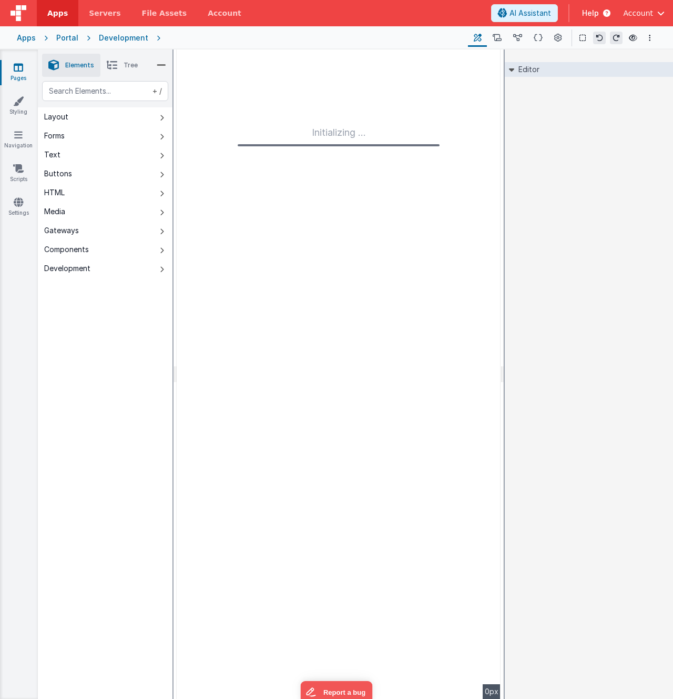
click at [520, 37] on icon at bounding box center [517, 38] width 9 height 11
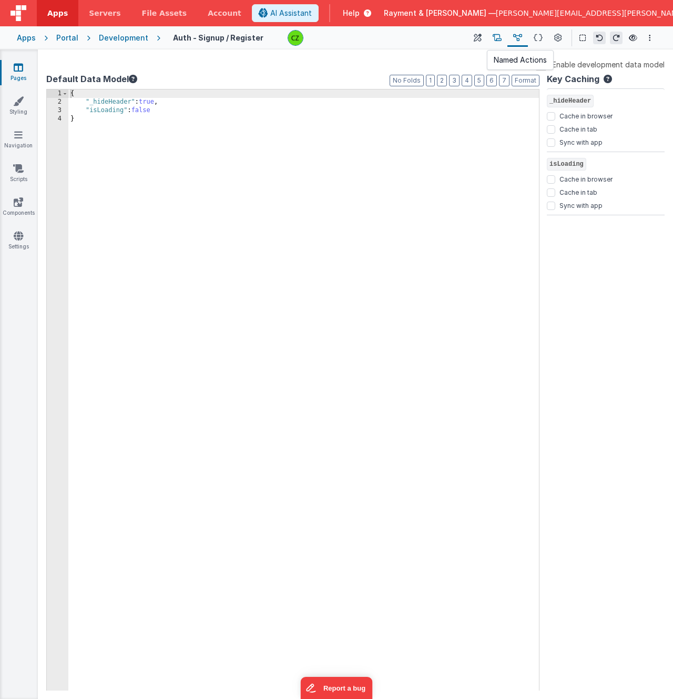
click at [501, 37] on icon at bounding box center [497, 38] width 9 height 11
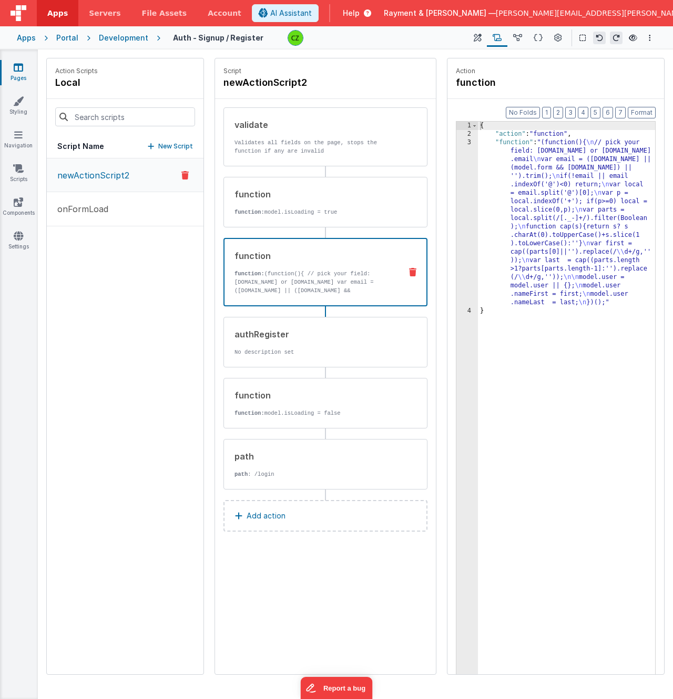
click at [295, 269] on p "function: (function(){ // pick your field: [DOMAIN_NAME] or [DOMAIN_NAME] var e…" at bounding box center [314, 332] width 158 height 126
click at [470, 142] on div "3" at bounding box center [468, 222] width 22 height 168
click at [472, 142] on div "3" at bounding box center [468, 222] width 22 height 168
click at [473, 142] on div "3" at bounding box center [468, 222] width 22 height 168
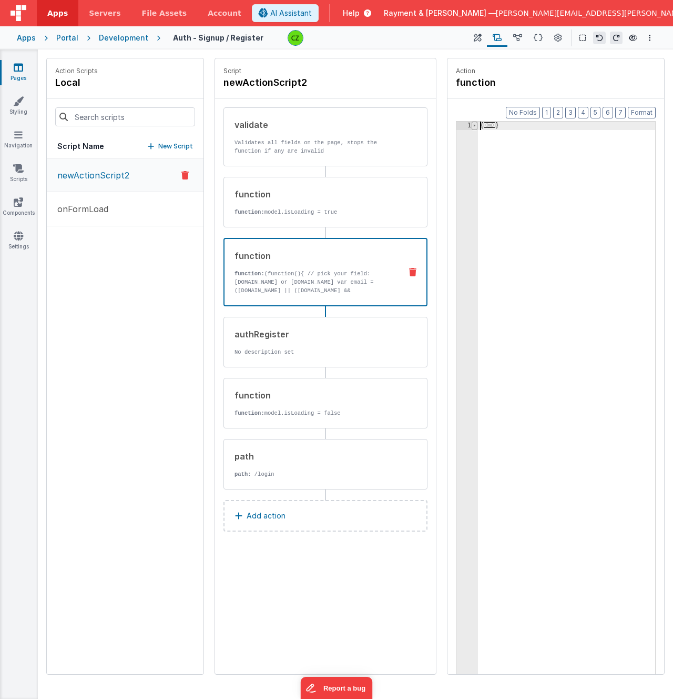
click at [475, 123] on span at bounding box center [475, 126] width 6 height 8
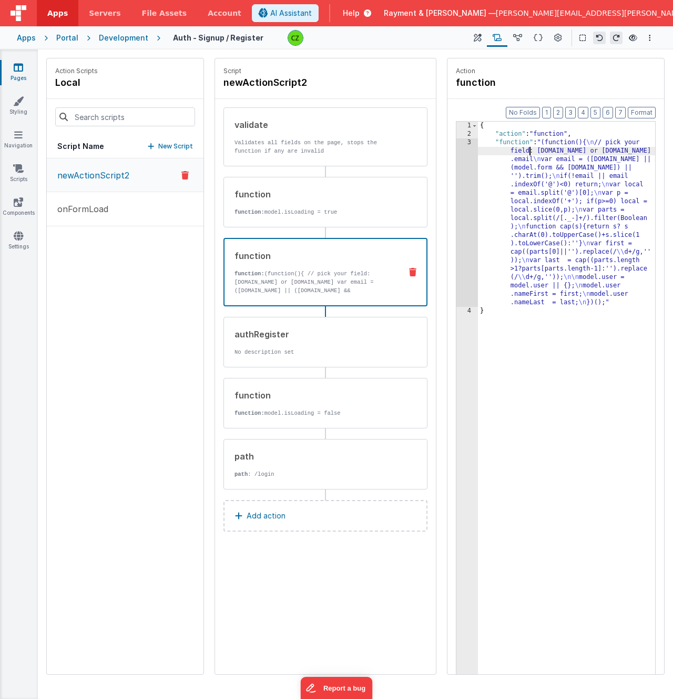
click at [529, 148] on div "{ "action" : "function" , "function" : "(function(){ \n // pick your field: [DO…" at bounding box center [566, 423] width 177 height 602
click at [468, 142] on div "3" at bounding box center [468, 222] width 22 height 168
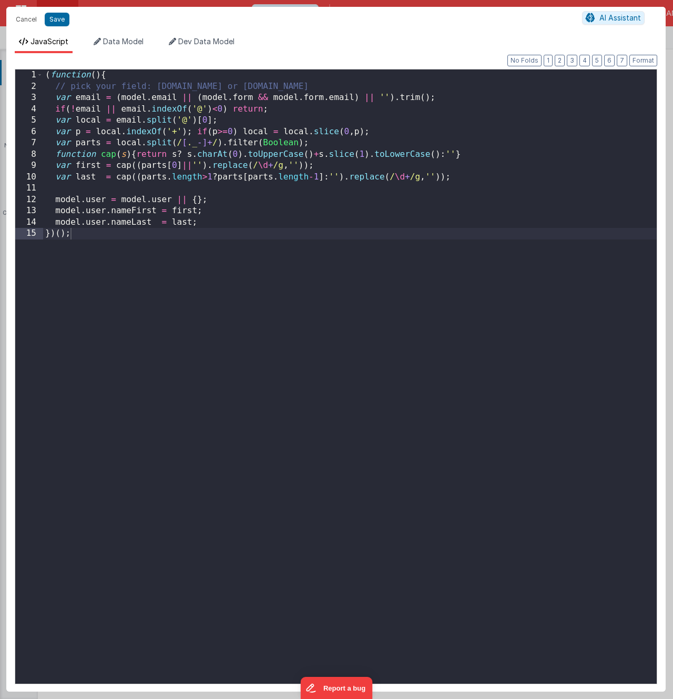
click at [254, 222] on div "( function ( ) { // pick your field: [DOMAIN_NAME] or [DOMAIN_NAME] var email =…" at bounding box center [350, 390] width 614 height 642
click at [144, 236] on div "( function ( ) { // pick your field: [DOMAIN_NAME] or [DOMAIN_NAME] var email =…" at bounding box center [350, 390] width 614 height 642
click at [185, 136] on div "( function ( ) { // pick your field: [DOMAIN_NAME] or [DOMAIN_NAME] var email =…" at bounding box center [350, 390] width 614 height 642
click at [137, 75] on div "( function ( ) { // pick your field: [DOMAIN_NAME] or [DOMAIN_NAME] var email =…" at bounding box center [350, 390] width 614 height 642
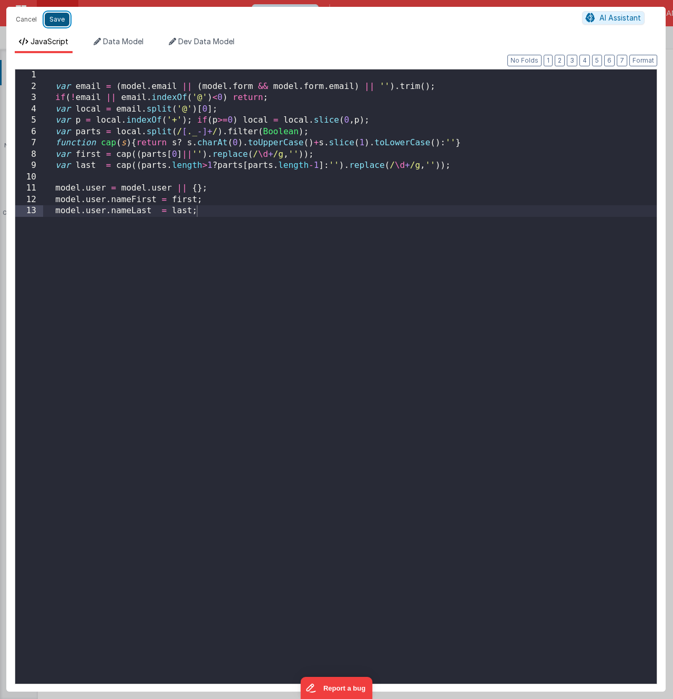
click at [53, 23] on button "Save" at bounding box center [57, 20] width 25 height 14
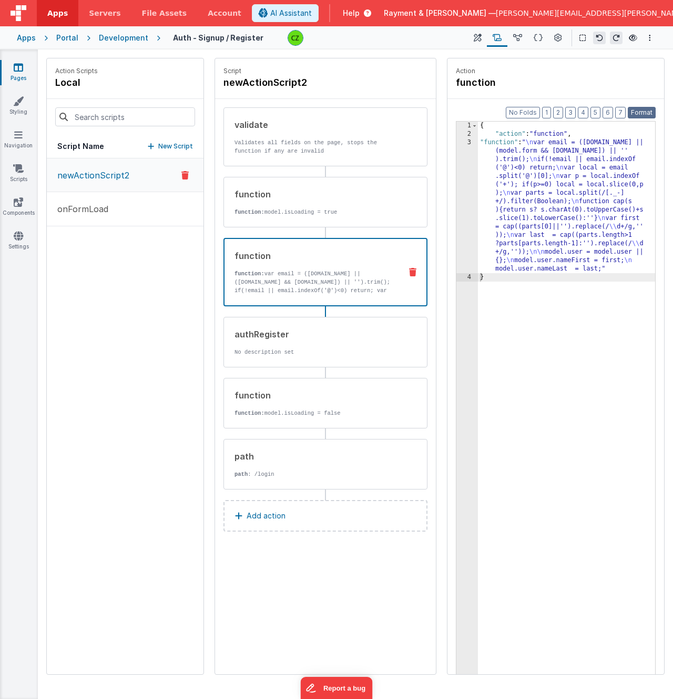
click at [652, 113] on button "Format" at bounding box center [642, 113] width 28 height 12
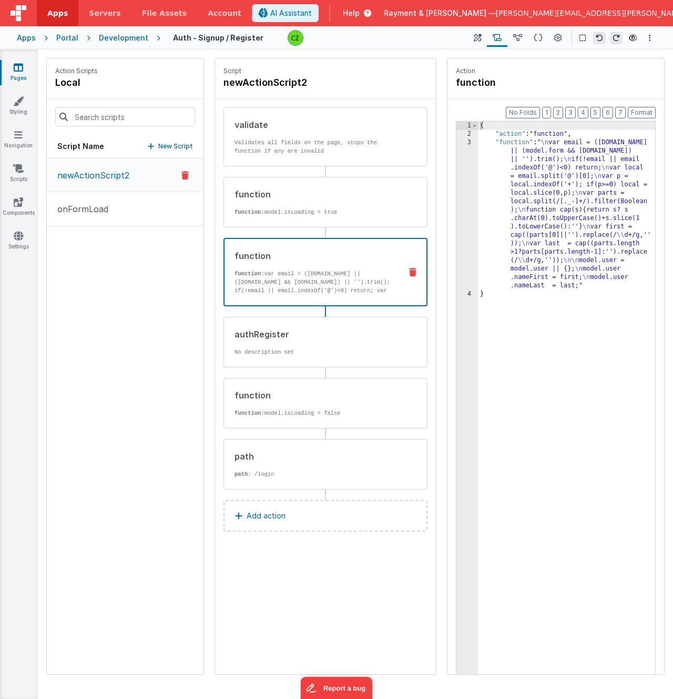
click at [584, 168] on div "{ "action" : "function" , "function" : " \n var email = ([DOMAIN_NAME] || (mode…" at bounding box center [566, 423] width 177 height 602
click at [469, 140] on div "3" at bounding box center [468, 214] width 22 height 152
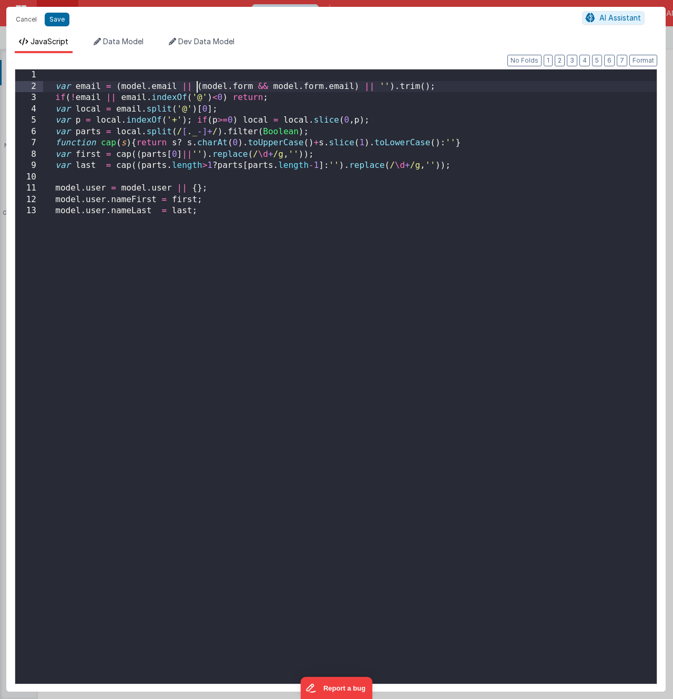
click at [195, 91] on div "var email = ( model . email || ( model . form && model . form . email ) || '' )…" at bounding box center [350, 387] width 614 height 637
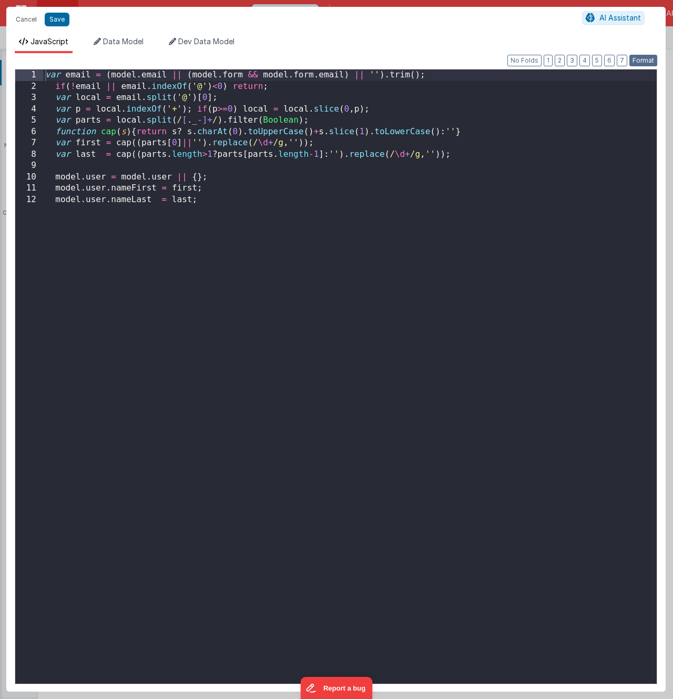
click at [640, 57] on button "Format" at bounding box center [644, 61] width 28 height 12
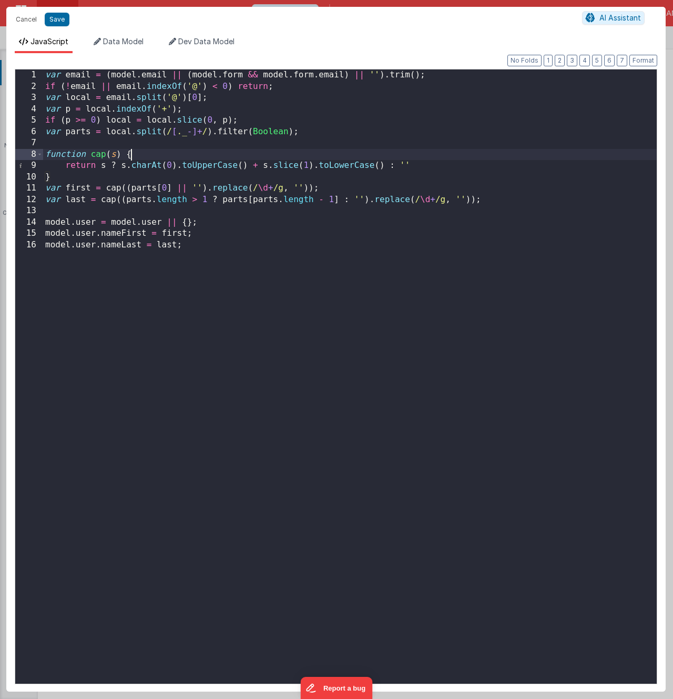
click at [174, 158] on div "var email = ( model . email || ( model . form && model . form . email ) || '' )…" at bounding box center [350, 387] width 614 height 637
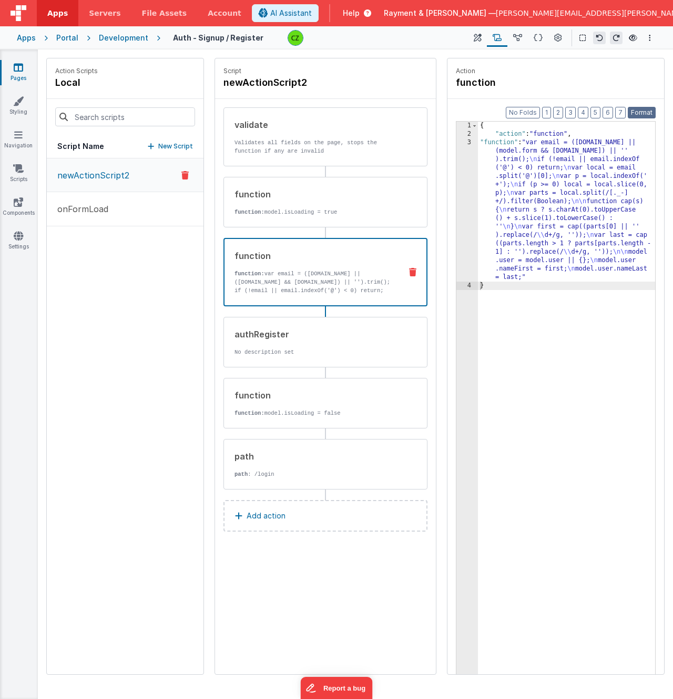
click at [642, 112] on button "Format" at bounding box center [642, 113] width 28 height 12
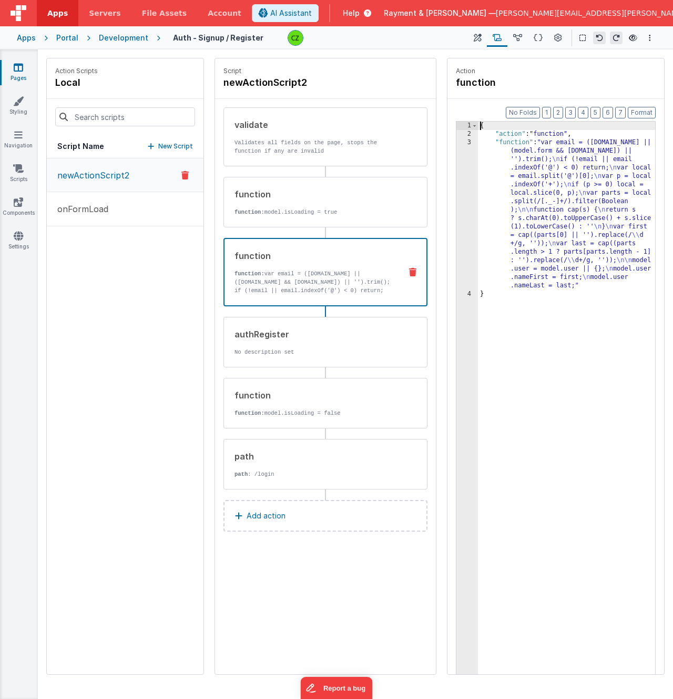
click at [469, 141] on div "3" at bounding box center [468, 214] width 22 height 152
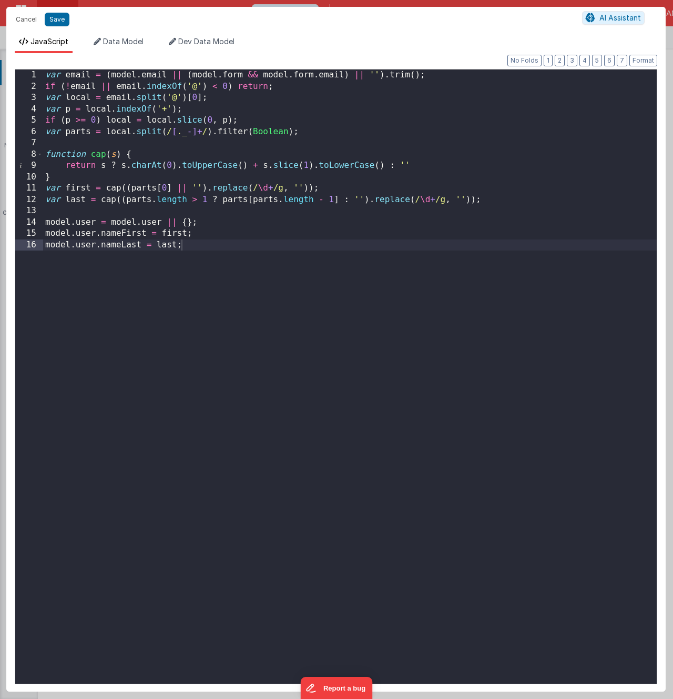
click at [109, 147] on div "var email = ( model . email || ( model . form && model . form . email ) || '' )…" at bounding box center [350, 387] width 614 height 637
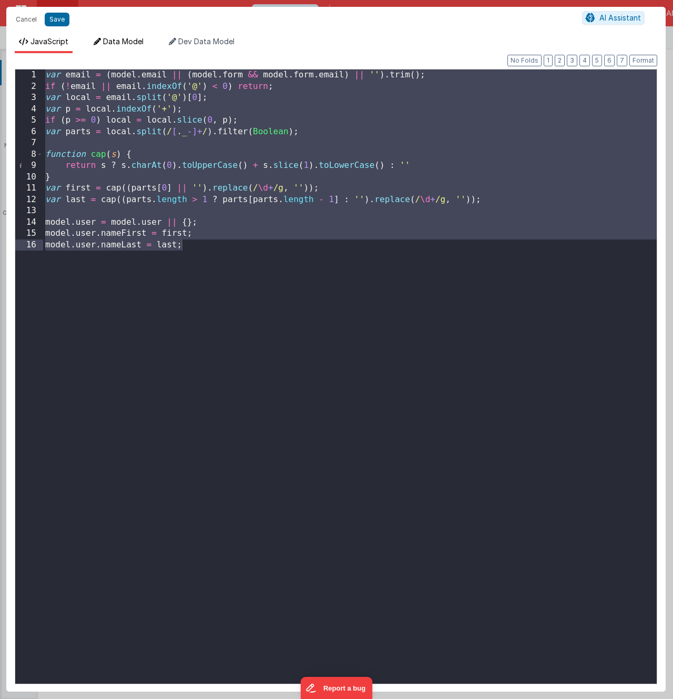
click at [125, 42] on span "Data Model" at bounding box center [123, 41] width 41 height 9
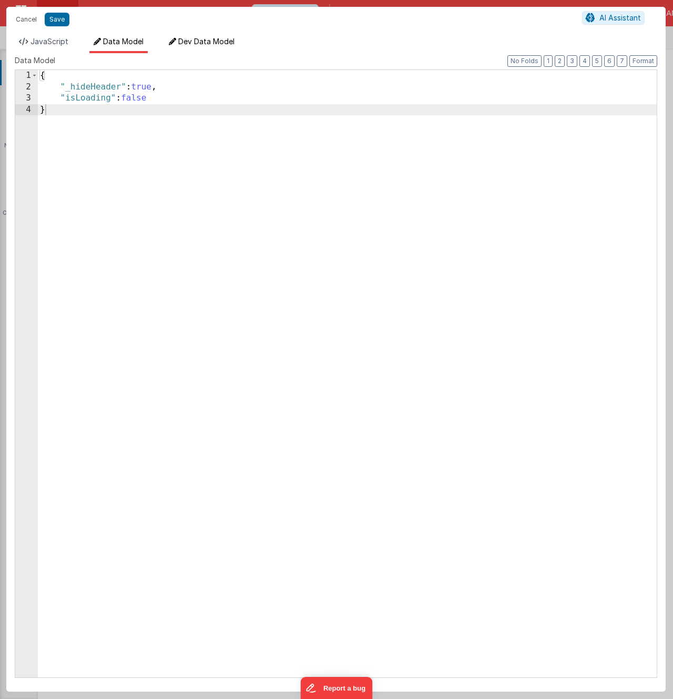
click at [198, 47] on li "Dev Data Model" at bounding box center [202, 44] width 74 height 17
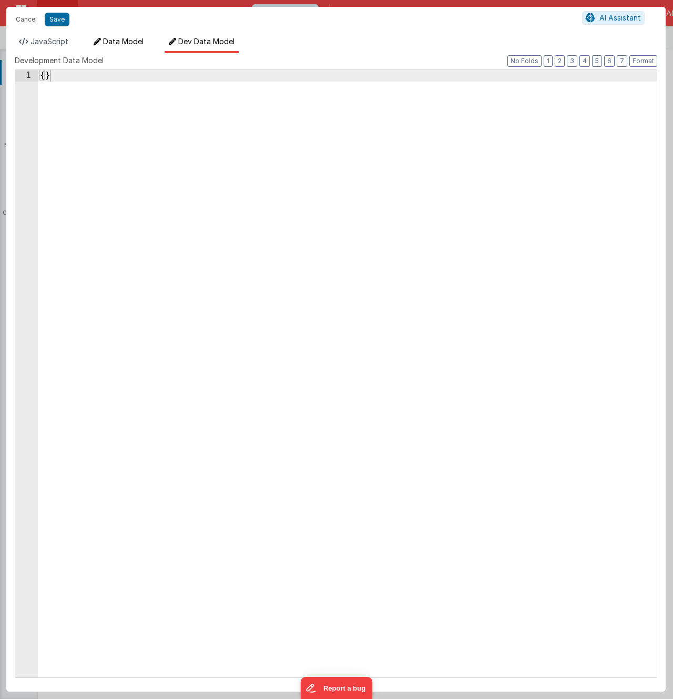
click at [125, 38] on span "Data Model" at bounding box center [123, 41] width 41 height 9
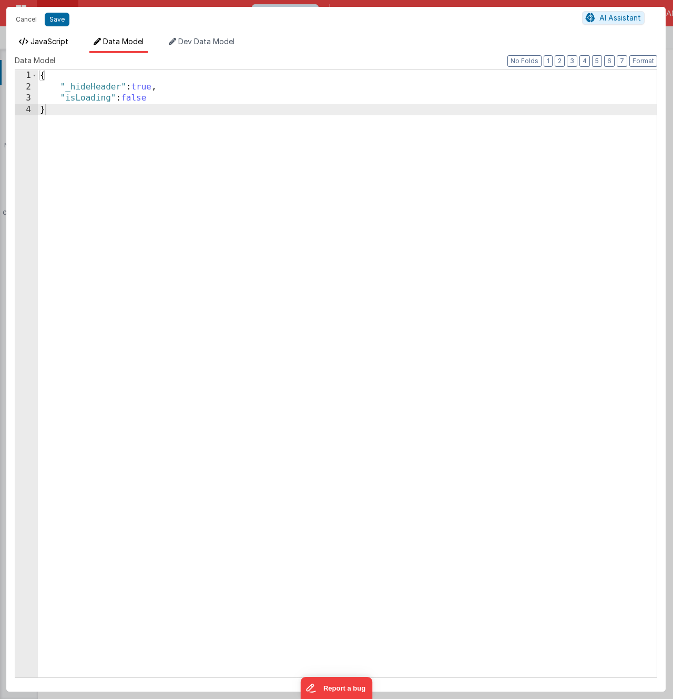
click at [51, 39] on span "JavaScript" at bounding box center [50, 41] width 38 height 9
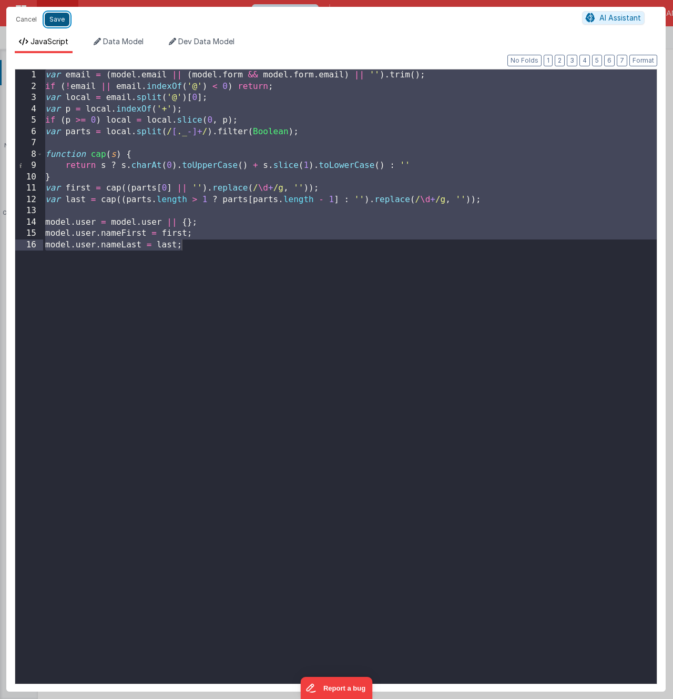
click at [60, 20] on button "Save" at bounding box center [57, 20] width 25 height 14
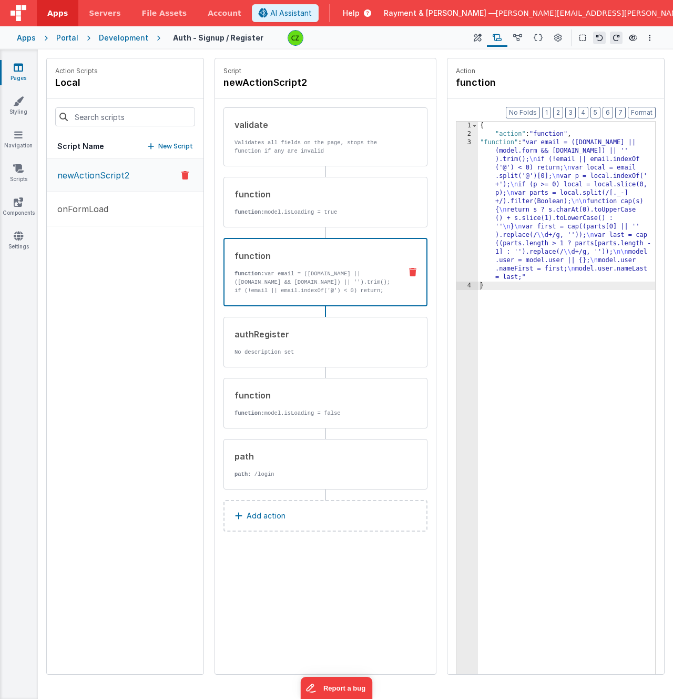
click at [470, 143] on div "3" at bounding box center [468, 209] width 22 height 143
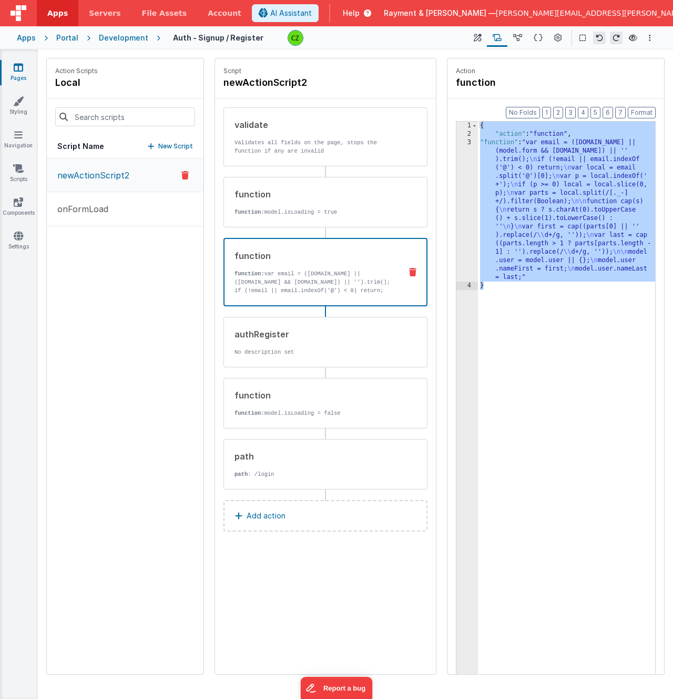
click at [469, 141] on div "3" at bounding box center [468, 209] width 22 height 143
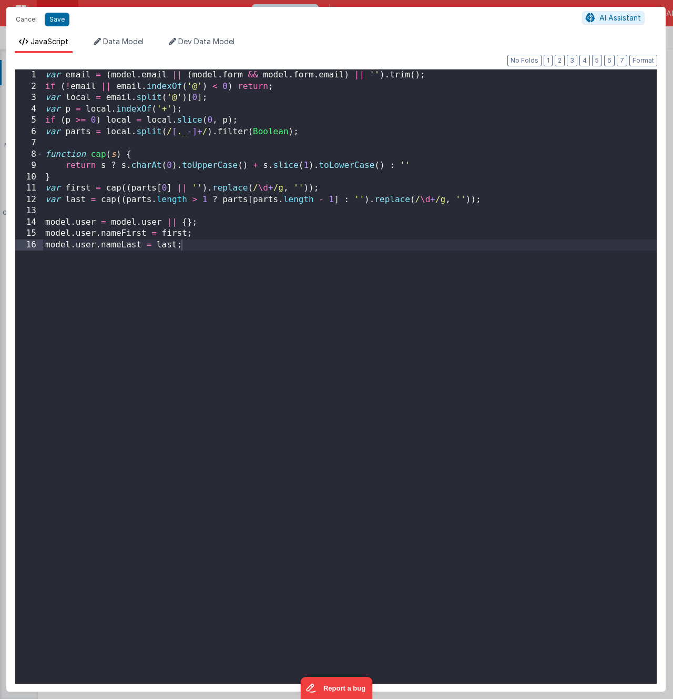
click at [469, 141] on div "Cancel Save AI Assistant JavaScript Data Model Dev Data Model Format 7 6 5 4 3 …" at bounding box center [336, 349] width 673 height 699
click at [74, 140] on div "var email = ( model . email || ( model . form && model . form . email ) || '' )…" at bounding box center [350, 387] width 614 height 637
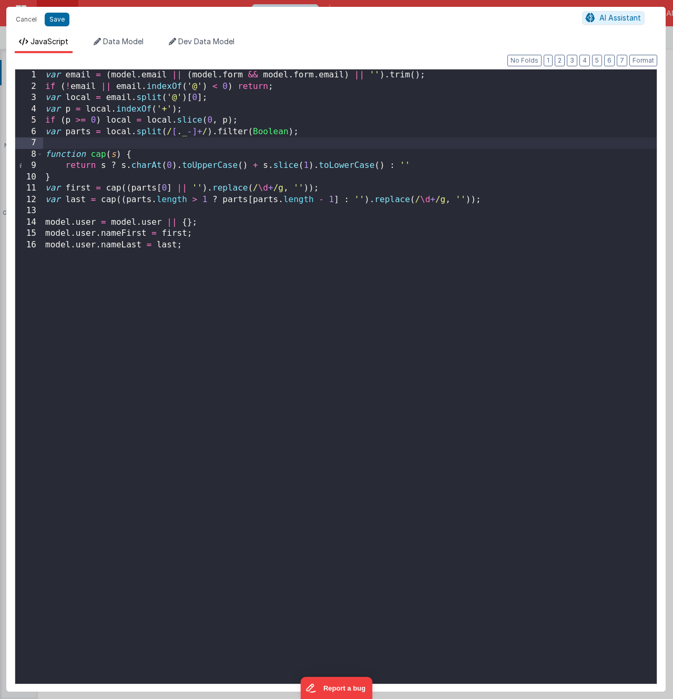
click at [119, 233] on div "var email = ( model . email || ( model . form && model . form . email ) || '' )…" at bounding box center [350, 387] width 614 height 637
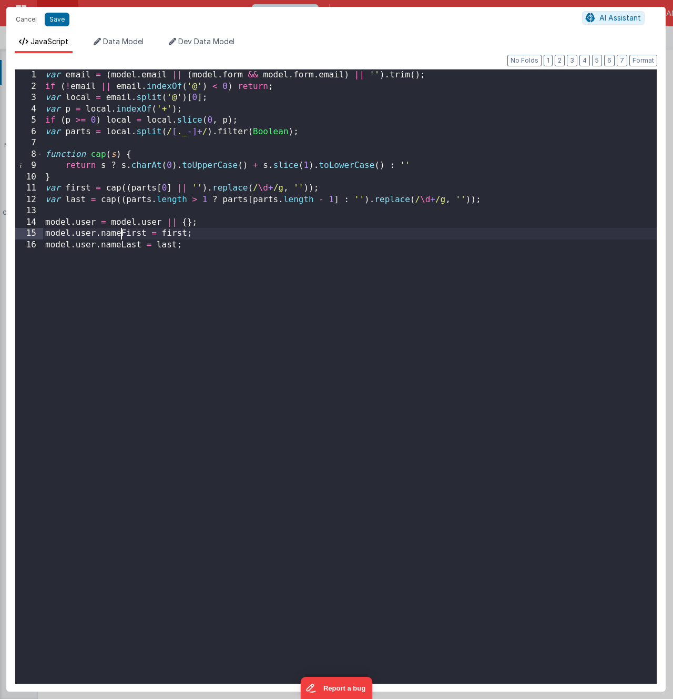
click at [119, 233] on div "var email = ( model . email || ( model . form && model . form . email ) || '' )…" at bounding box center [350, 387] width 614 height 637
click at [55, 23] on button "Save" at bounding box center [57, 20] width 25 height 14
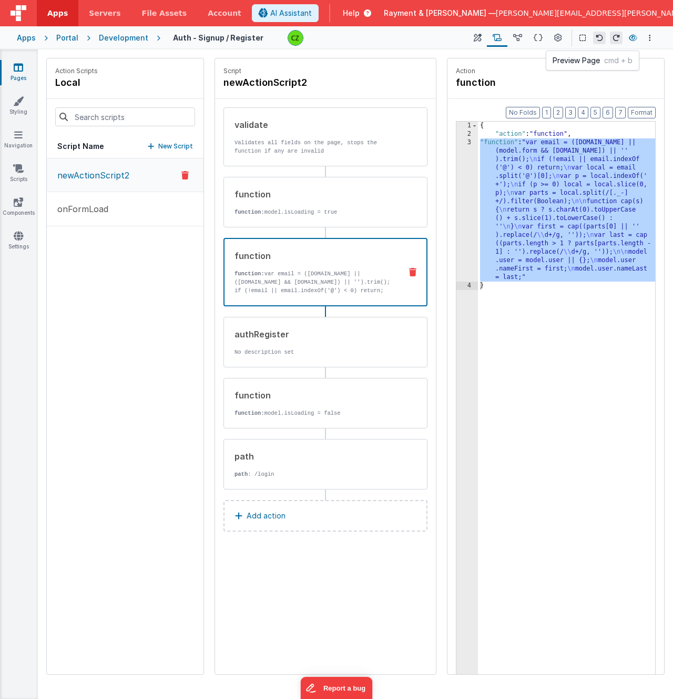
click at [633, 36] on icon at bounding box center [633, 37] width 8 height 7
